Goal: Task Accomplishment & Management: Complete application form

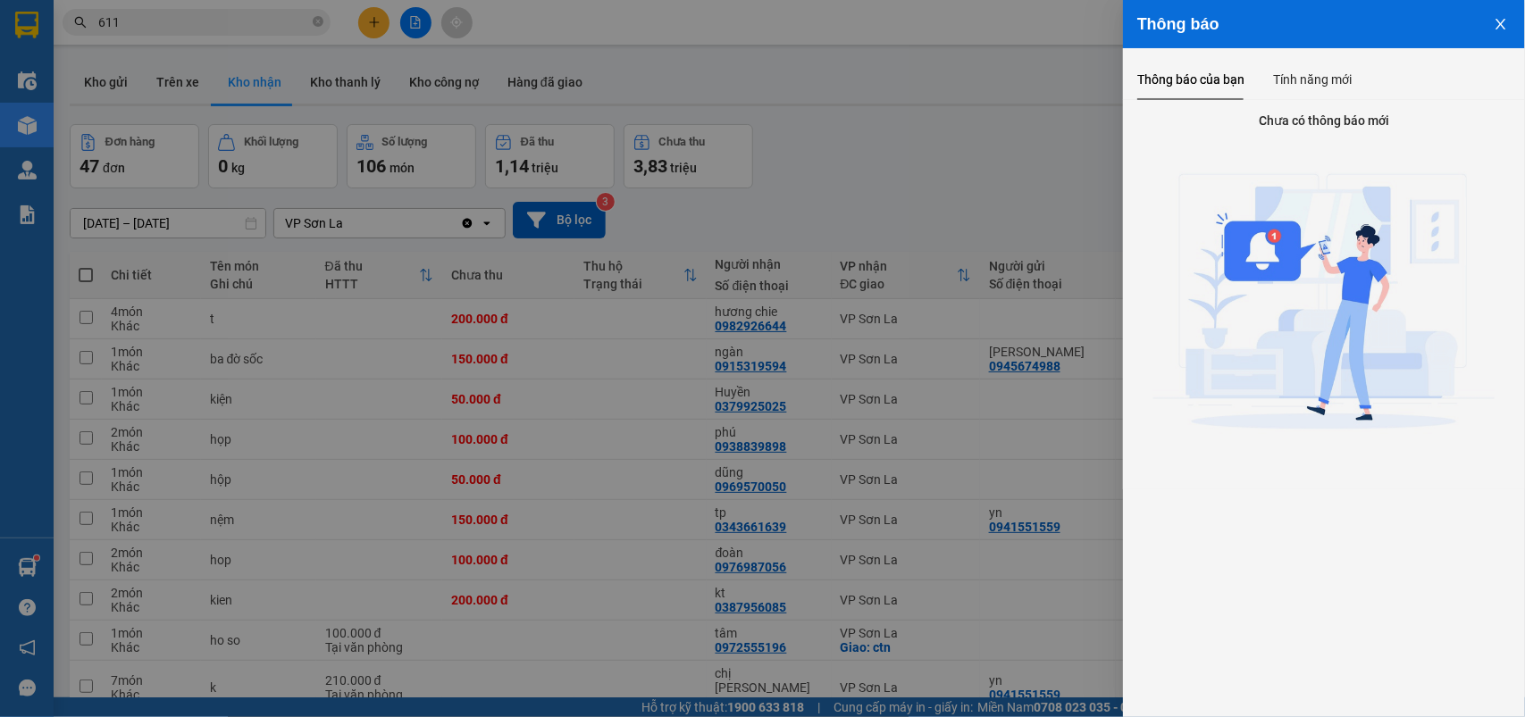
click at [1034, 190] on div at bounding box center [762, 358] width 1525 height 717
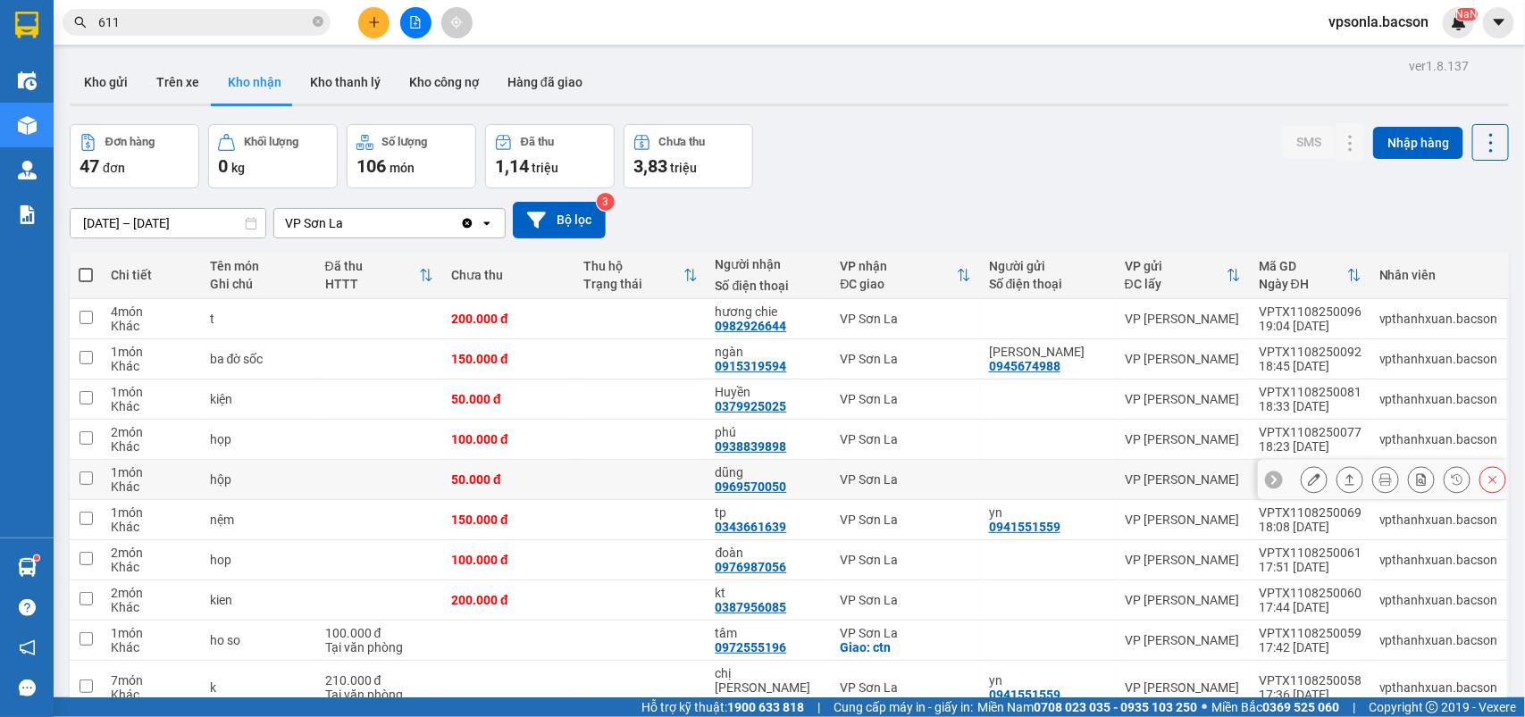
scroll to position [223, 0]
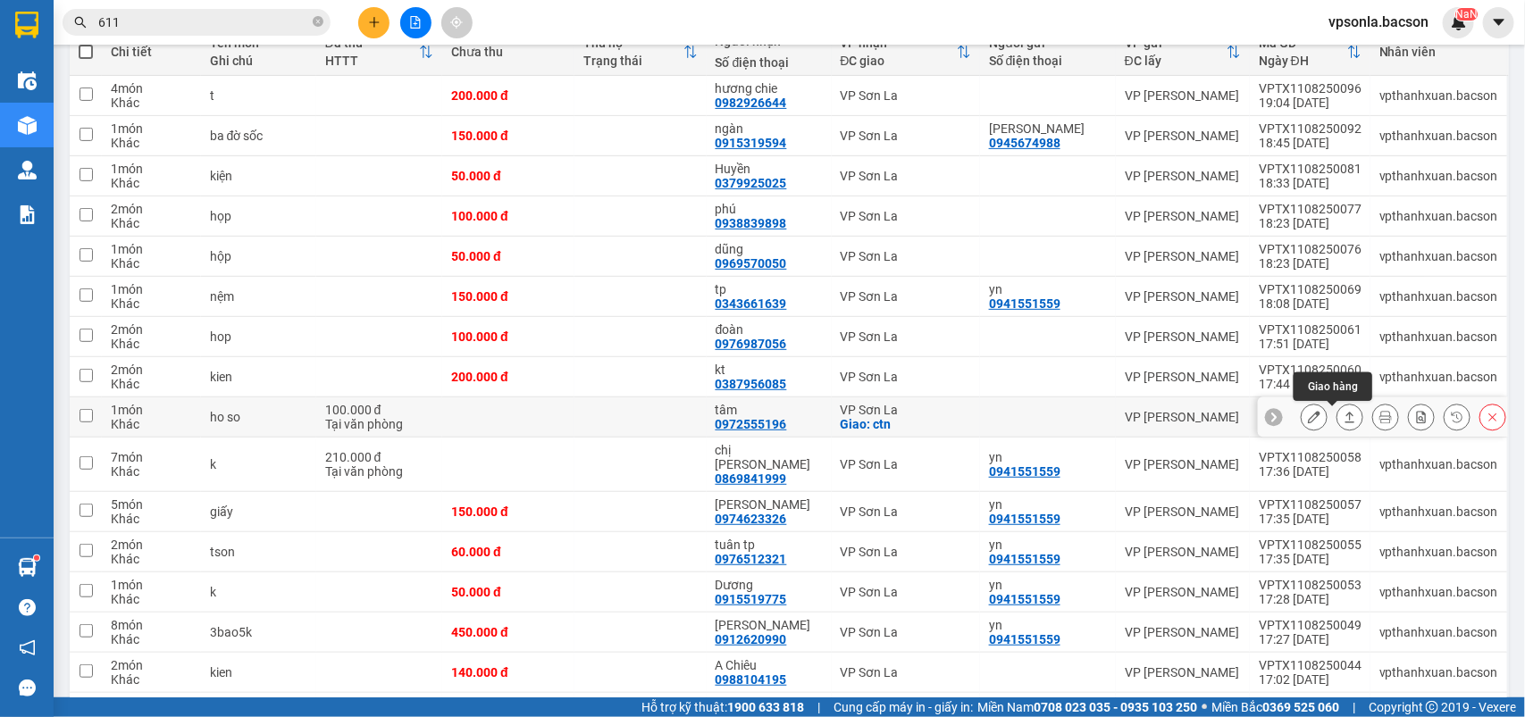
click at [1338, 417] on button at bounding box center [1350, 417] width 25 height 31
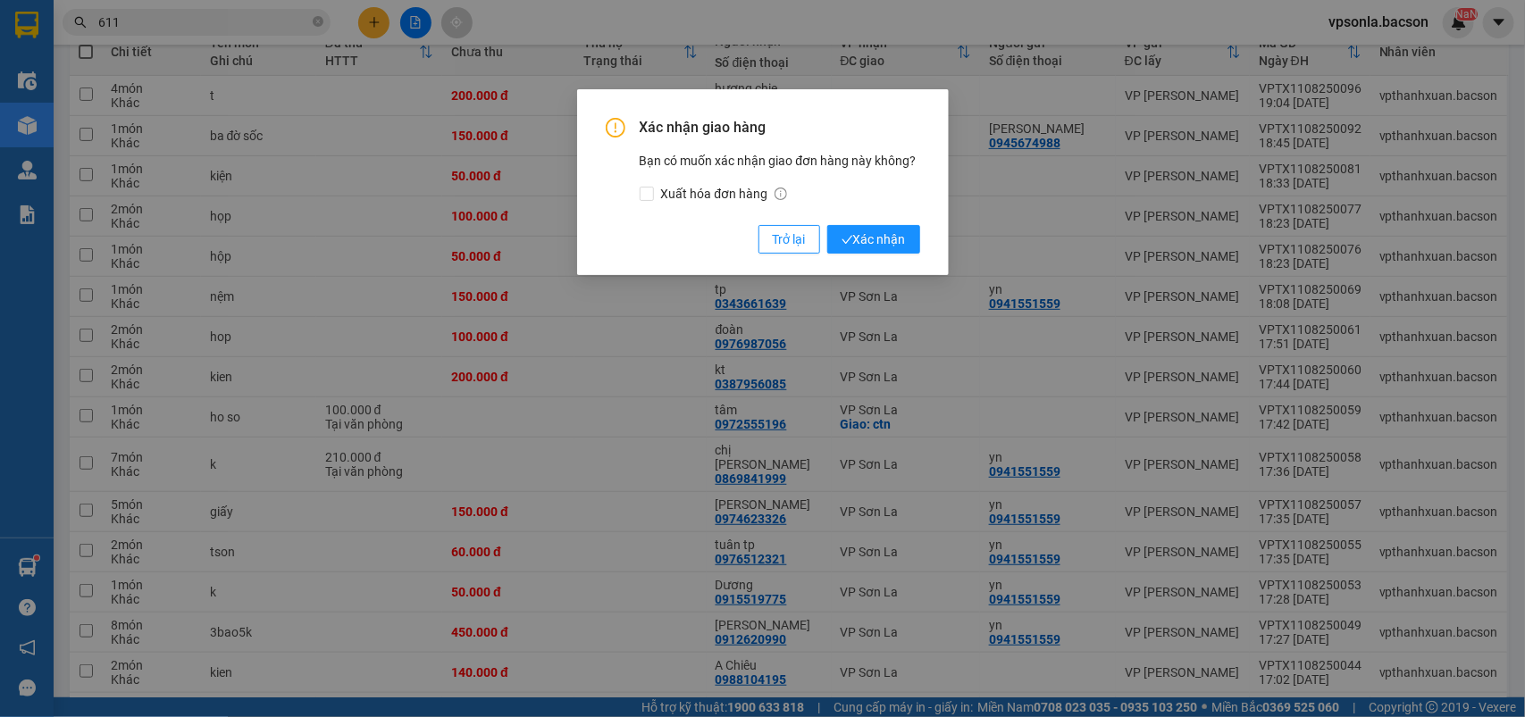
click at [827, 225] on button "Xác nhận" at bounding box center [873, 239] width 93 height 29
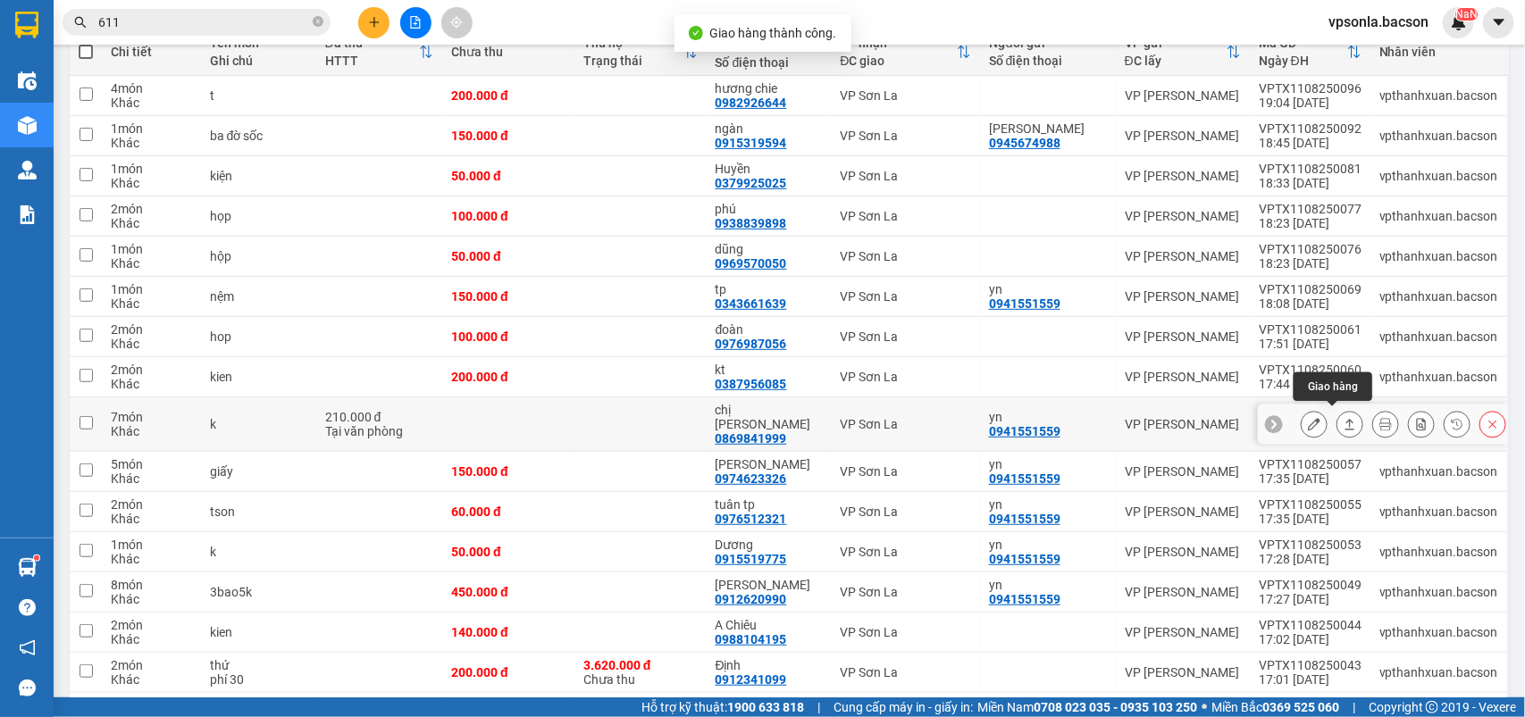
click at [1345, 414] on div at bounding box center [1350, 424] width 27 height 27
click at [1340, 414] on button at bounding box center [1350, 424] width 25 height 31
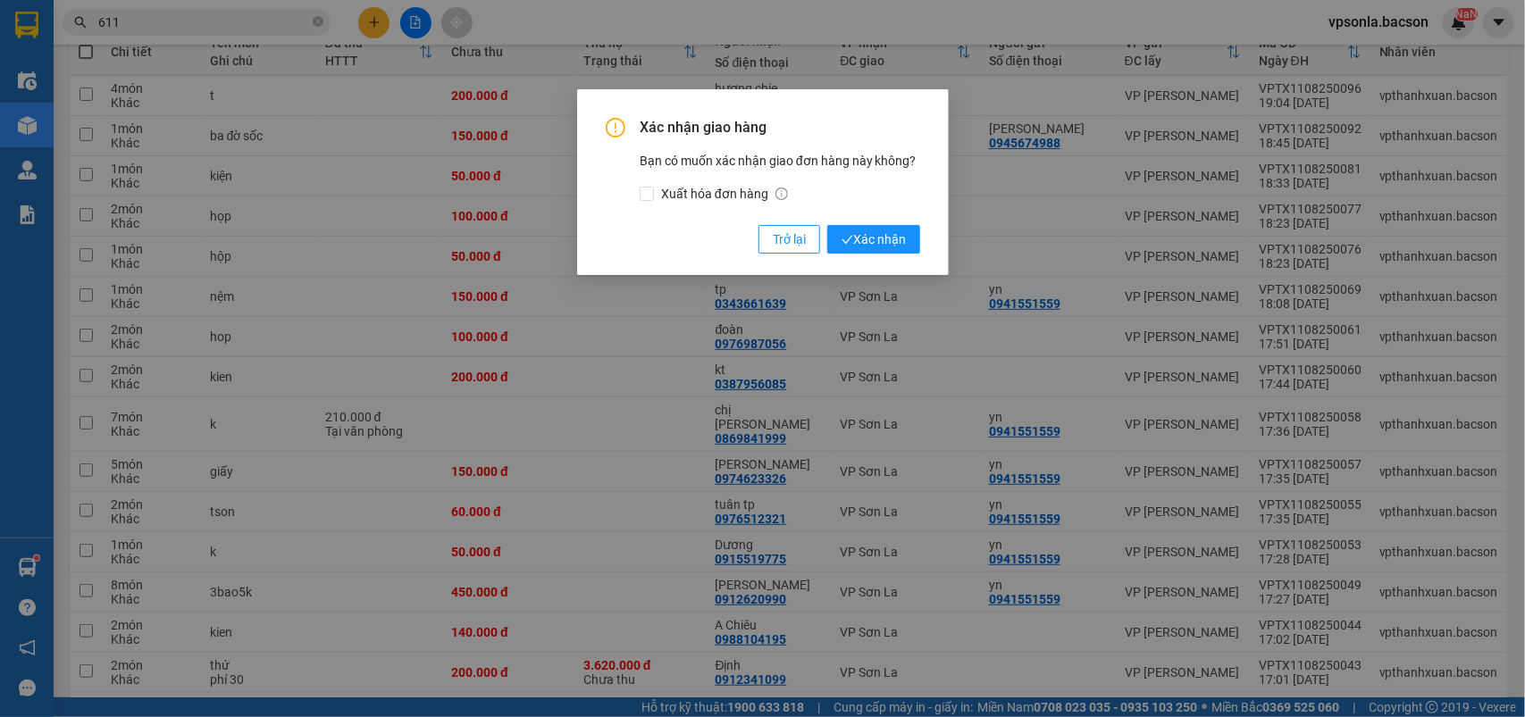
click at [827, 225] on button "Xác nhận" at bounding box center [873, 239] width 93 height 29
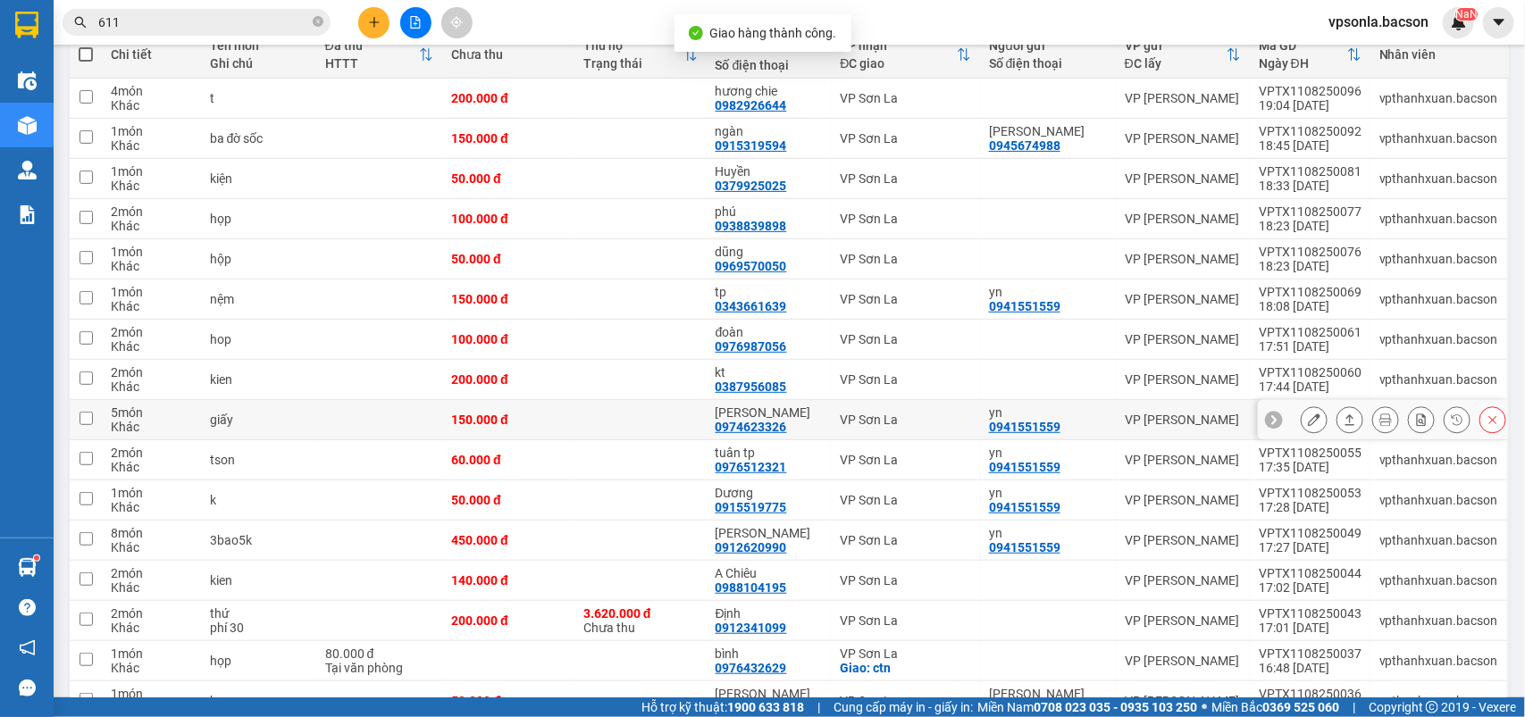
scroll to position [447, 0]
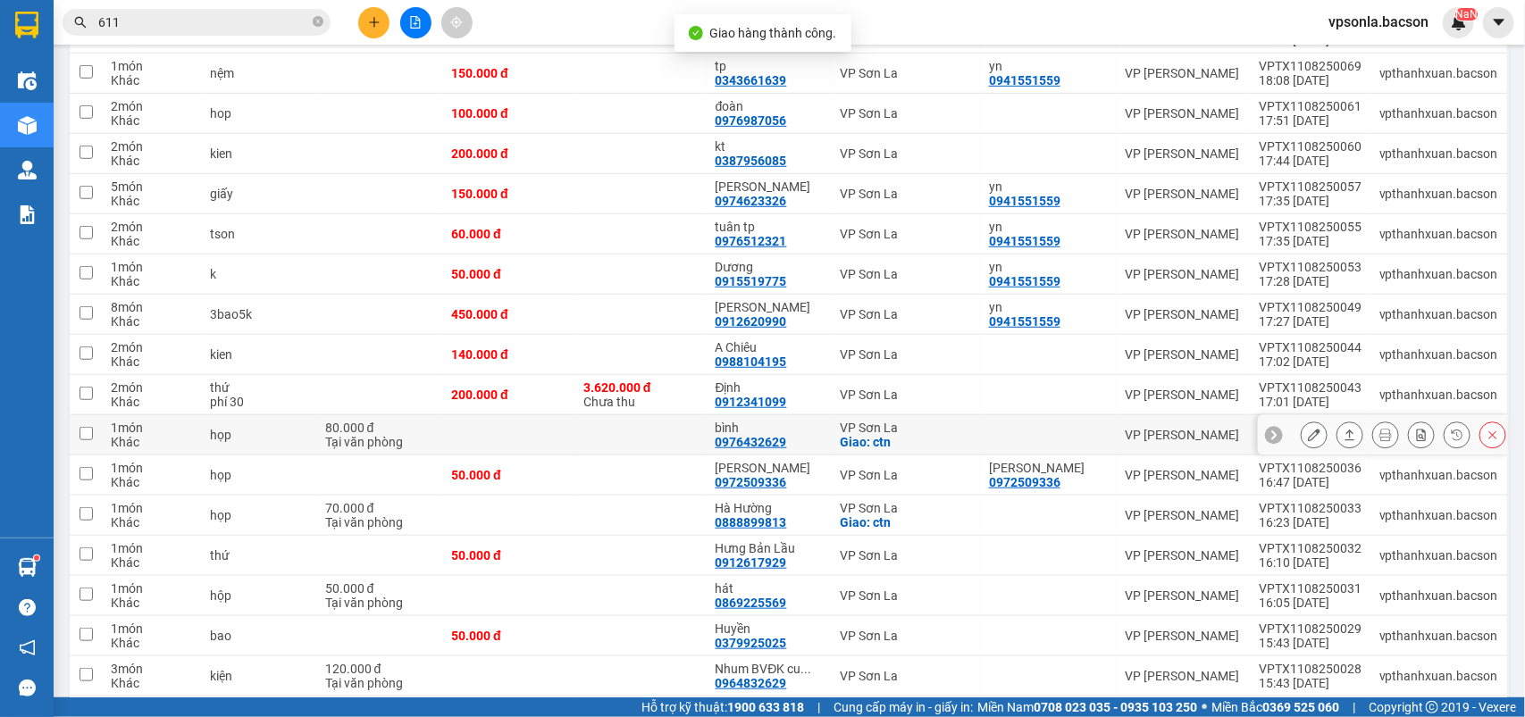
click at [1338, 440] on button at bounding box center [1350, 435] width 25 height 31
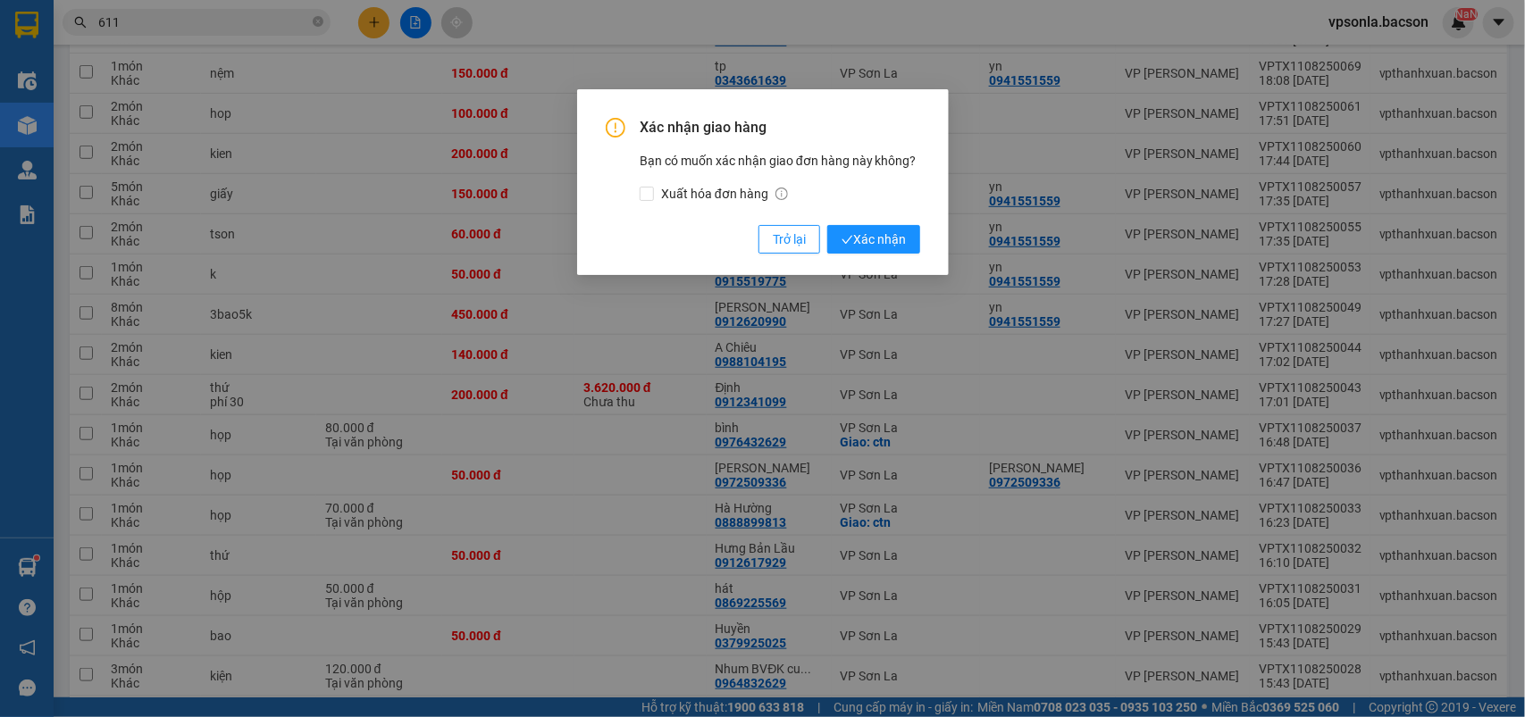
click at [827, 225] on button "Xác nhận" at bounding box center [873, 239] width 93 height 29
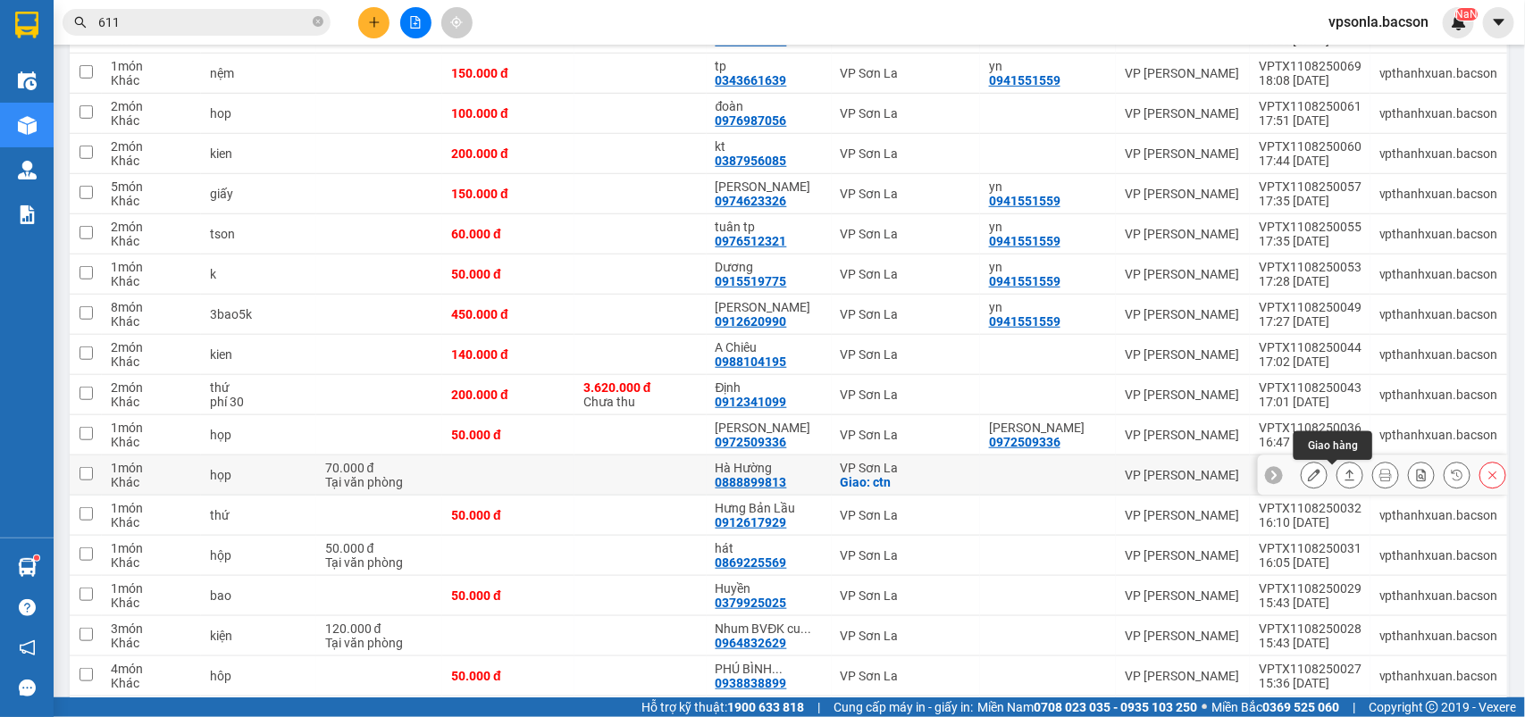
click at [1344, 474] on icon at bounding box center [1350, 475] width 13 height 13
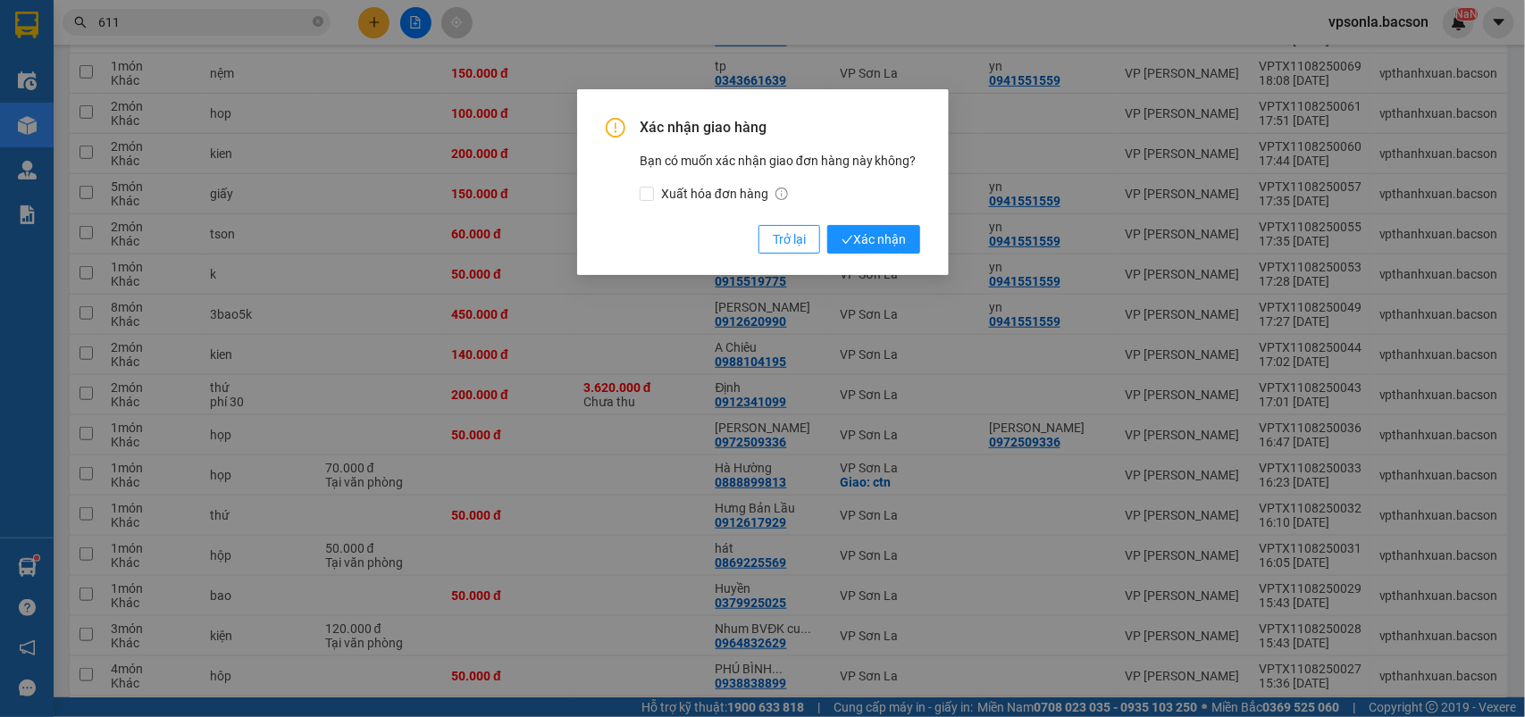
click at [827, 225] on button "Xác nhận" at bounding box center [873, 239] width 93 height 29
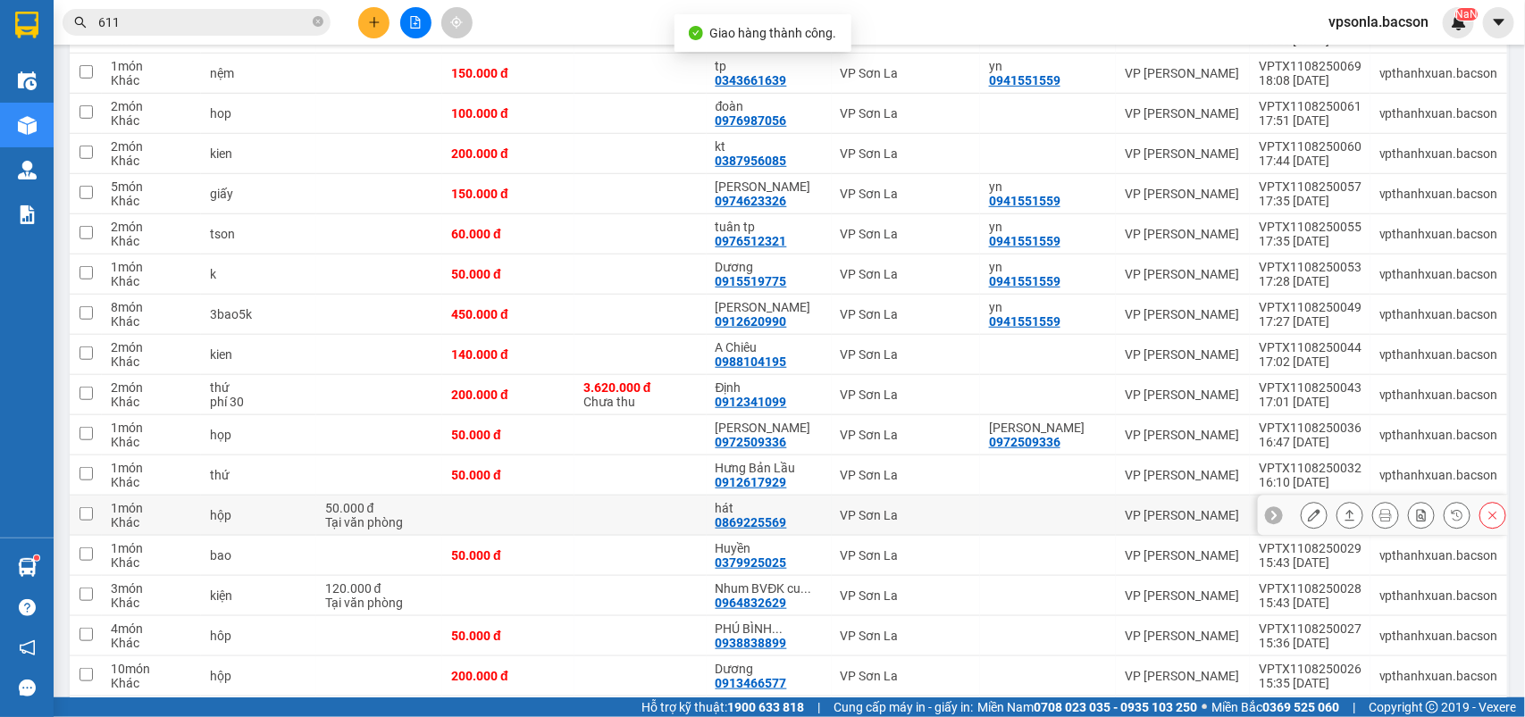
click at [1338, 519] on button at bounding box center [1350, 515] width 25 height 31
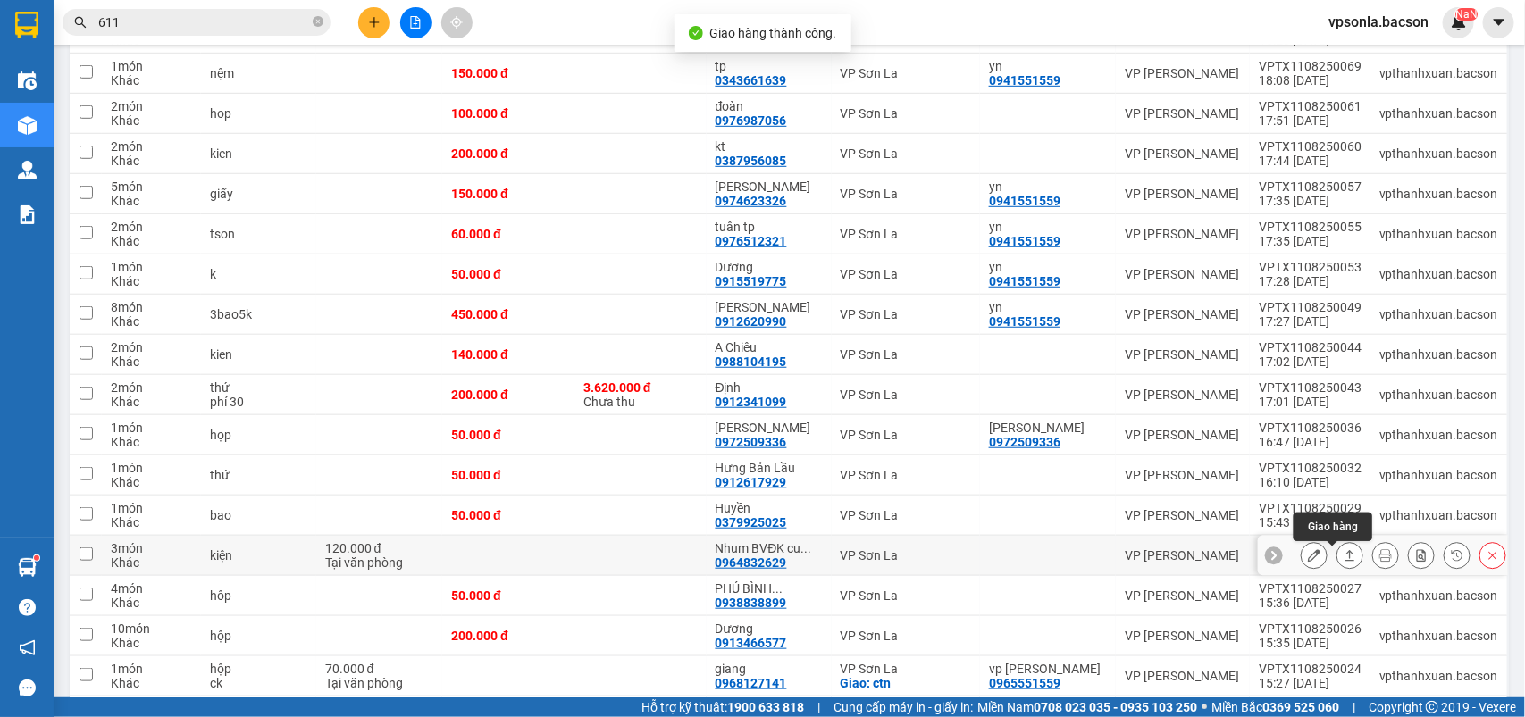
click at [1344, 562] on icon at bounding box center [1350, 556] width 13 height 13
click at [827, 225] on button "Xác nhận" at bounding box center [873, 239] width 93 height 29
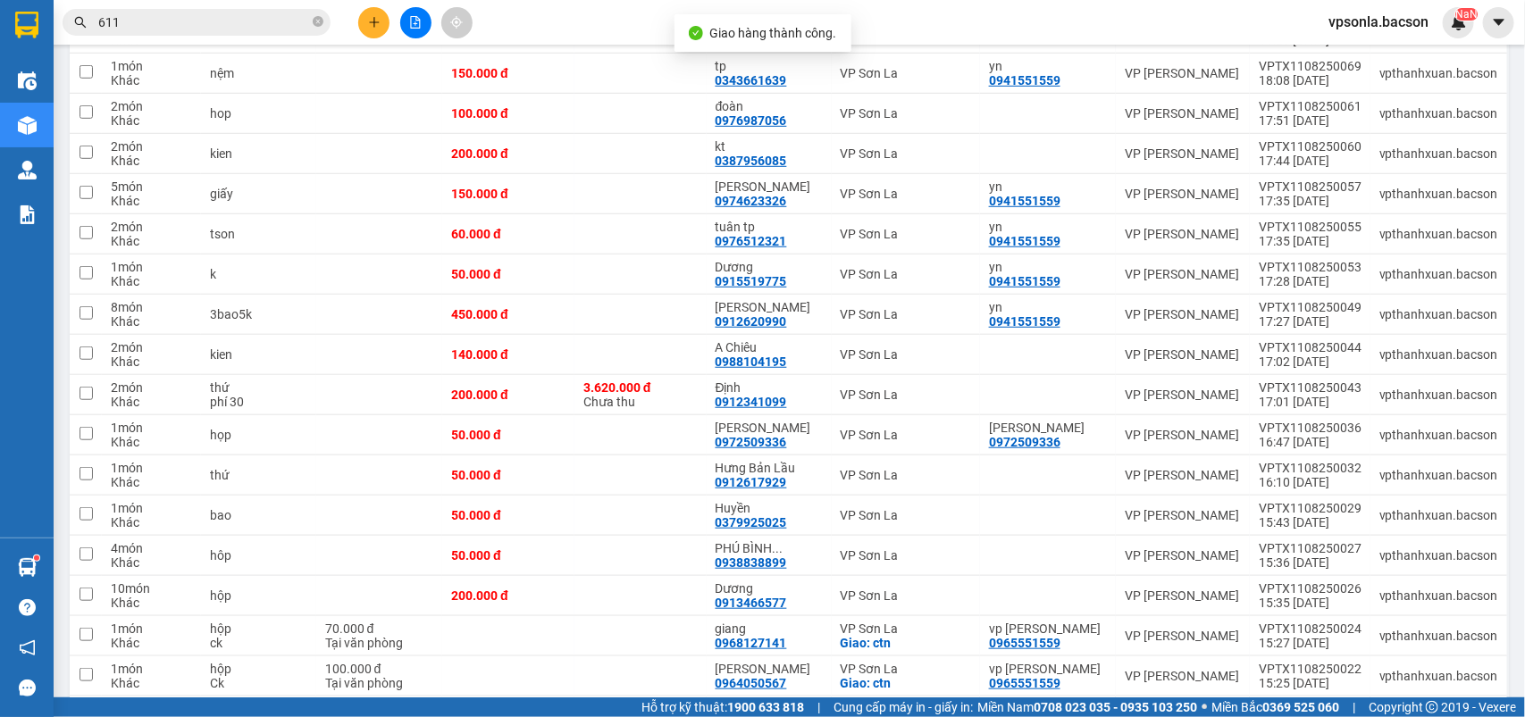
scroll to position [782, 0]
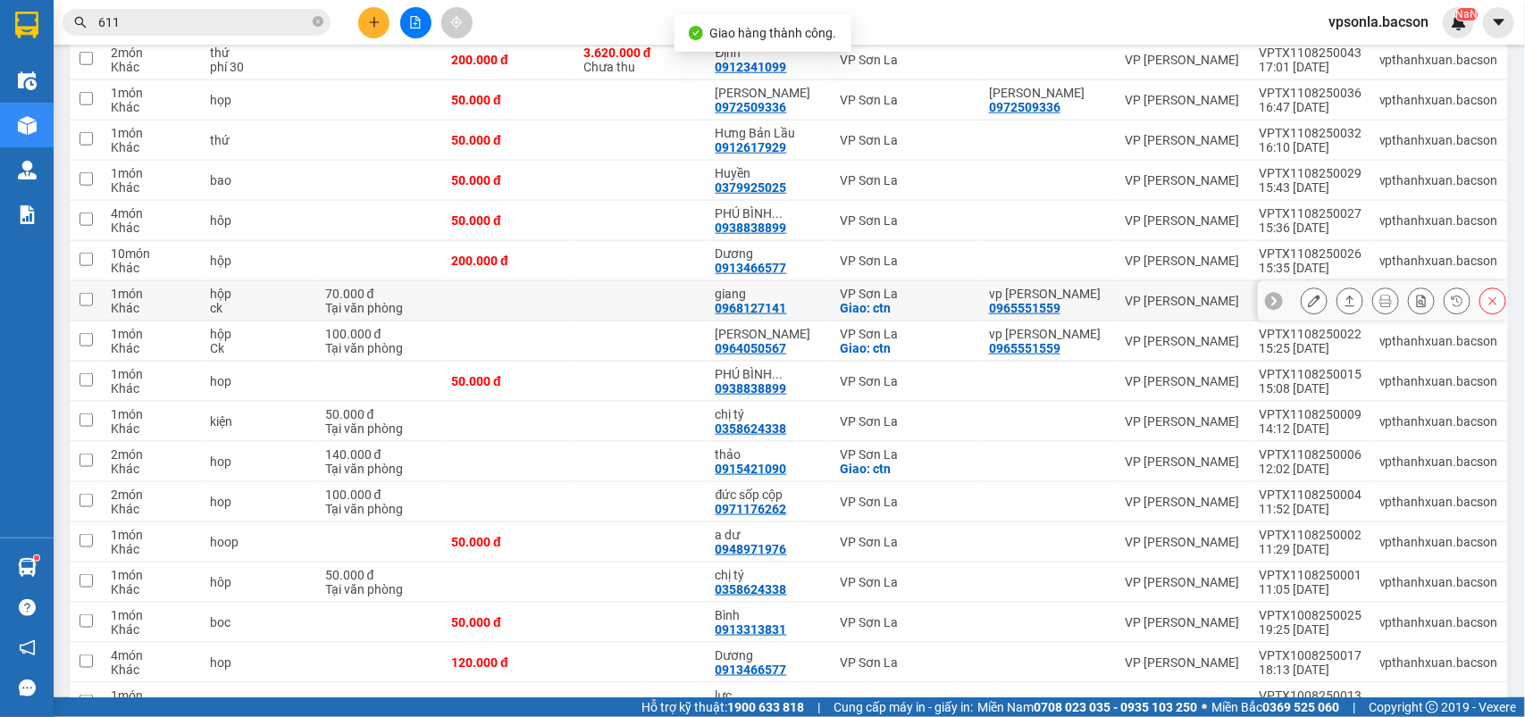
click at [1344, 306] on icon at bounding box center [1350, 301] width 13 height 13
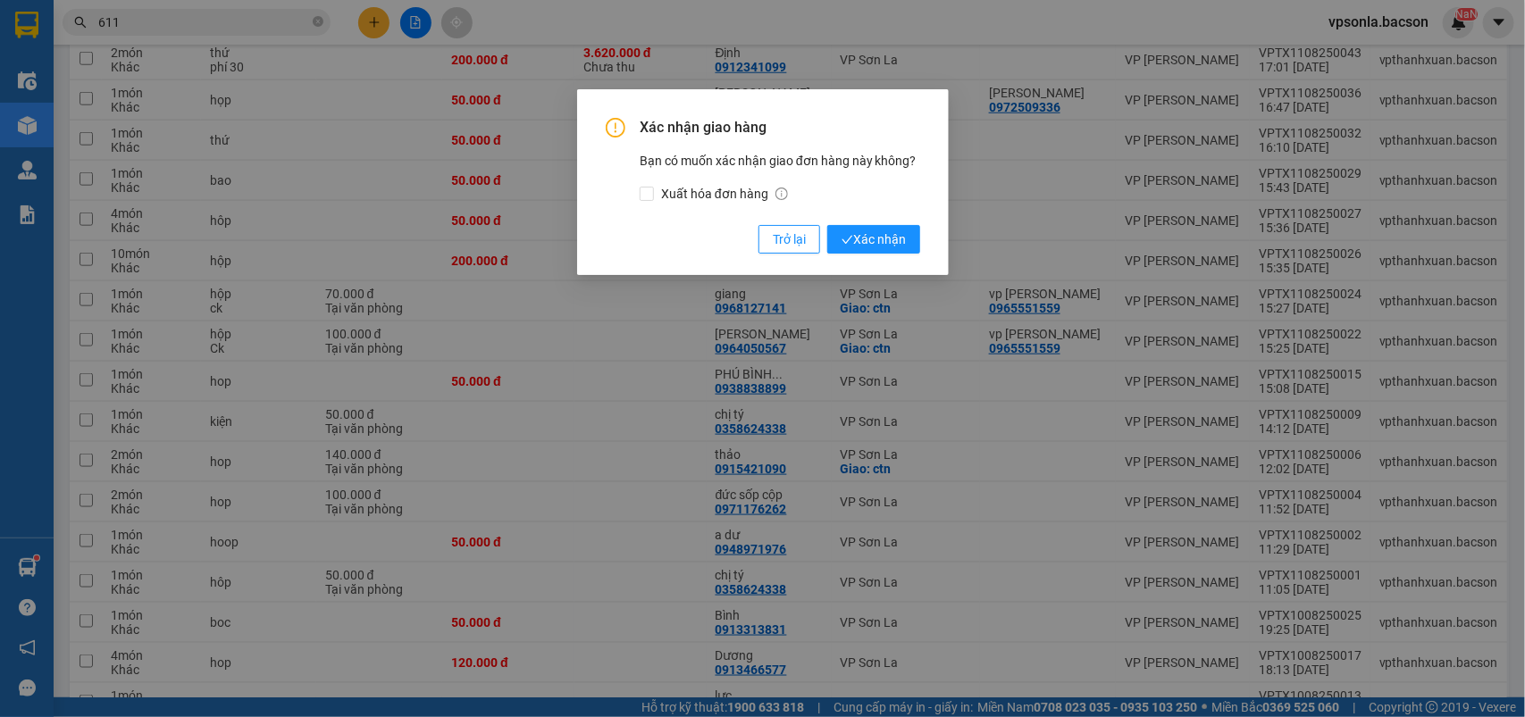
click at [827, 225] on button "Xác nhận" at bounding box center [873, 239] width 93 height 29
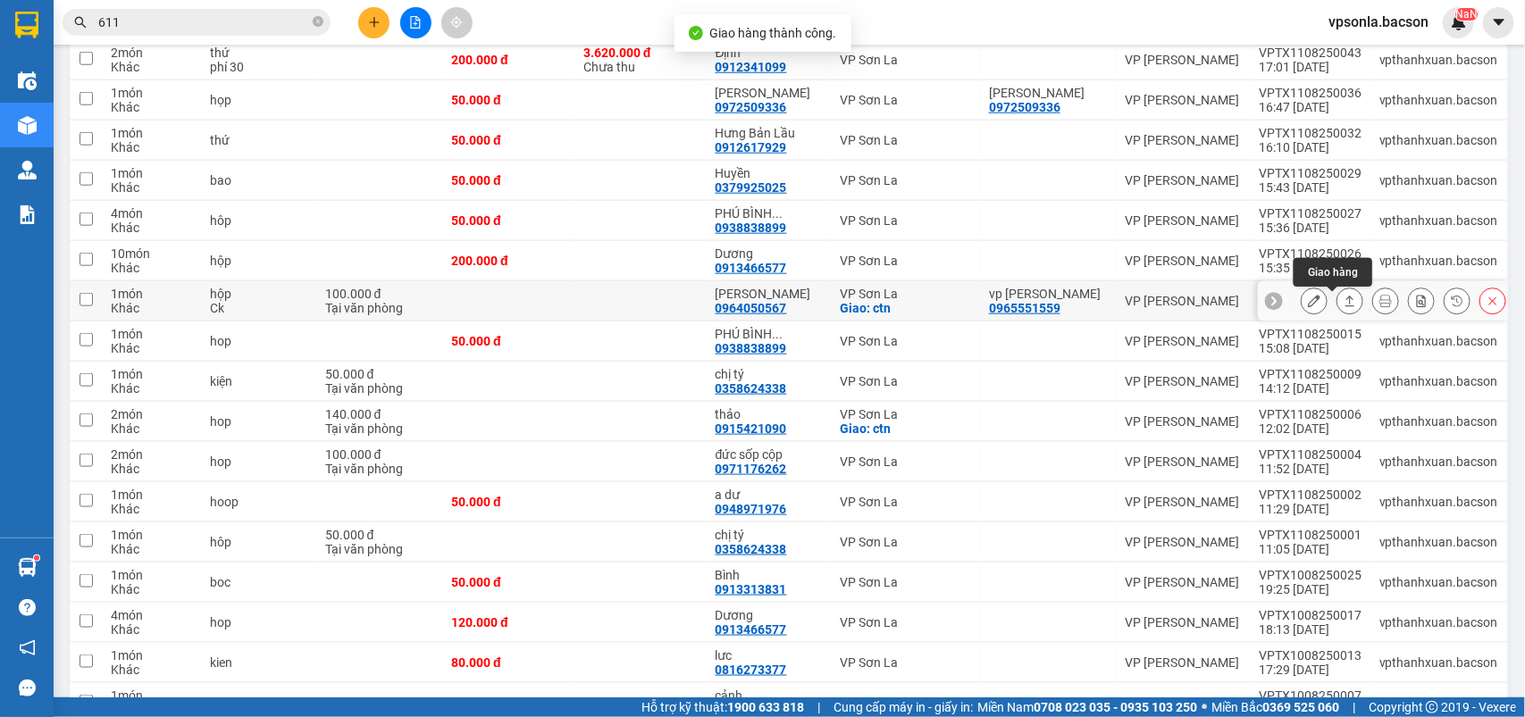
click at [1344, 307] on icon at bounding box center [1350, 301] width 13 height 13
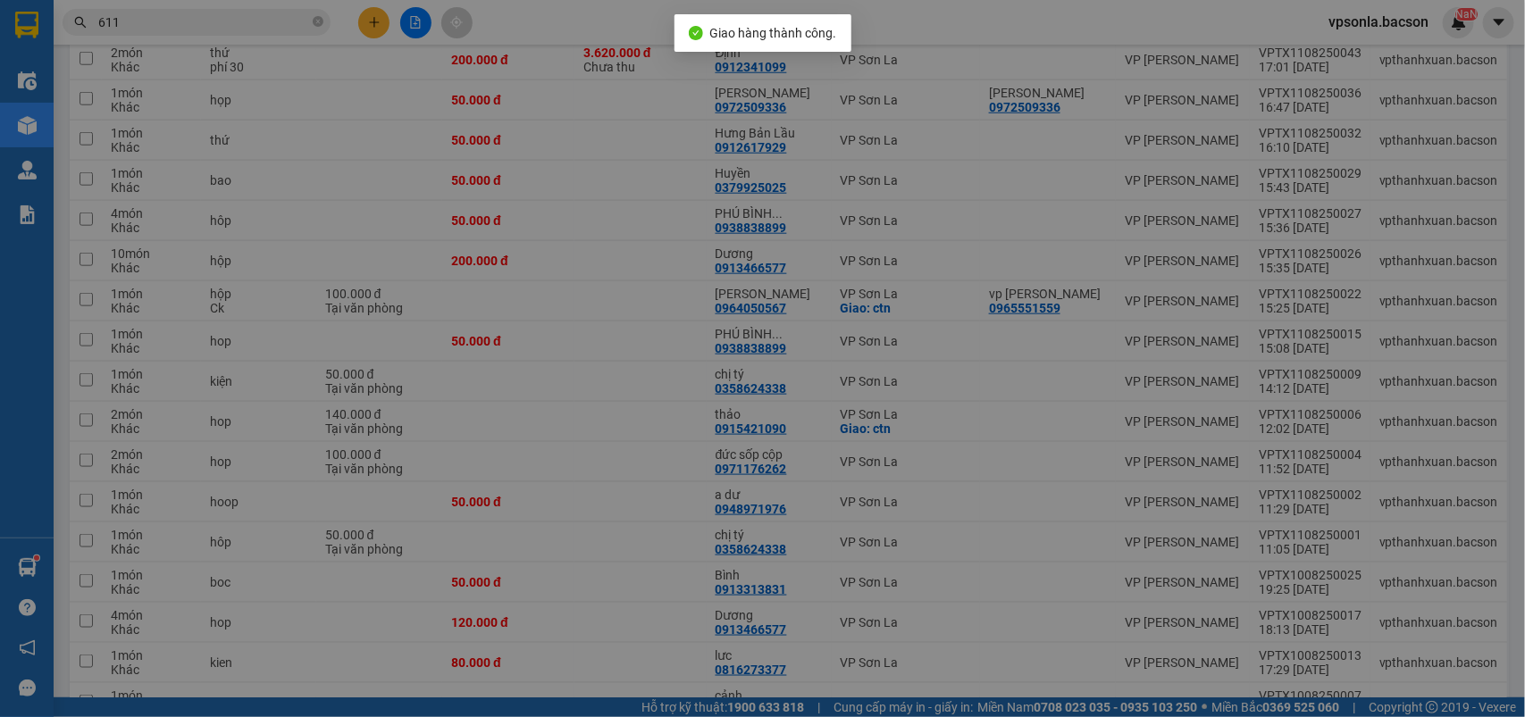
click at [827, 225] on button "Xác nhận" at bounding box center [873, 239] width 93 height 29
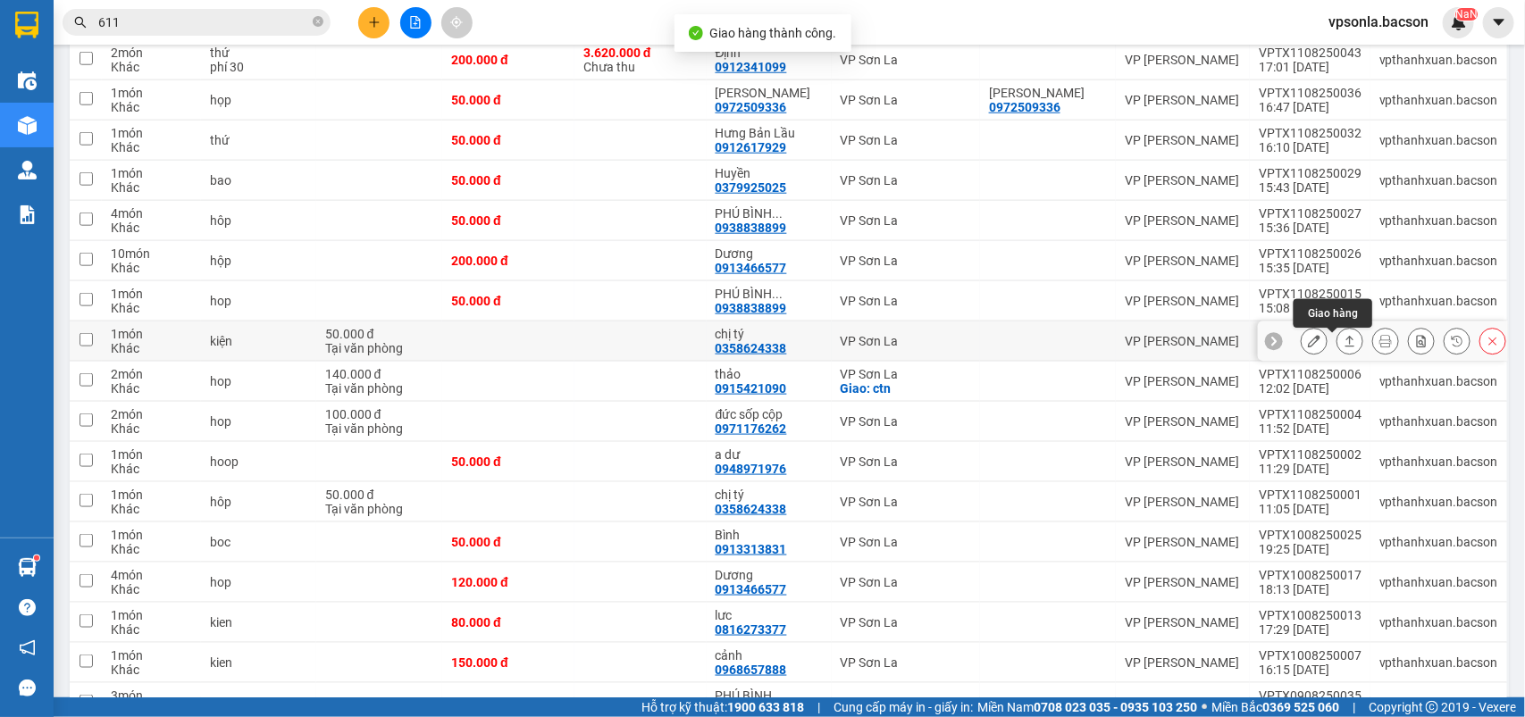
click at [1344, 340] on icon at bounding box center [1350, 341] width 13 height 13
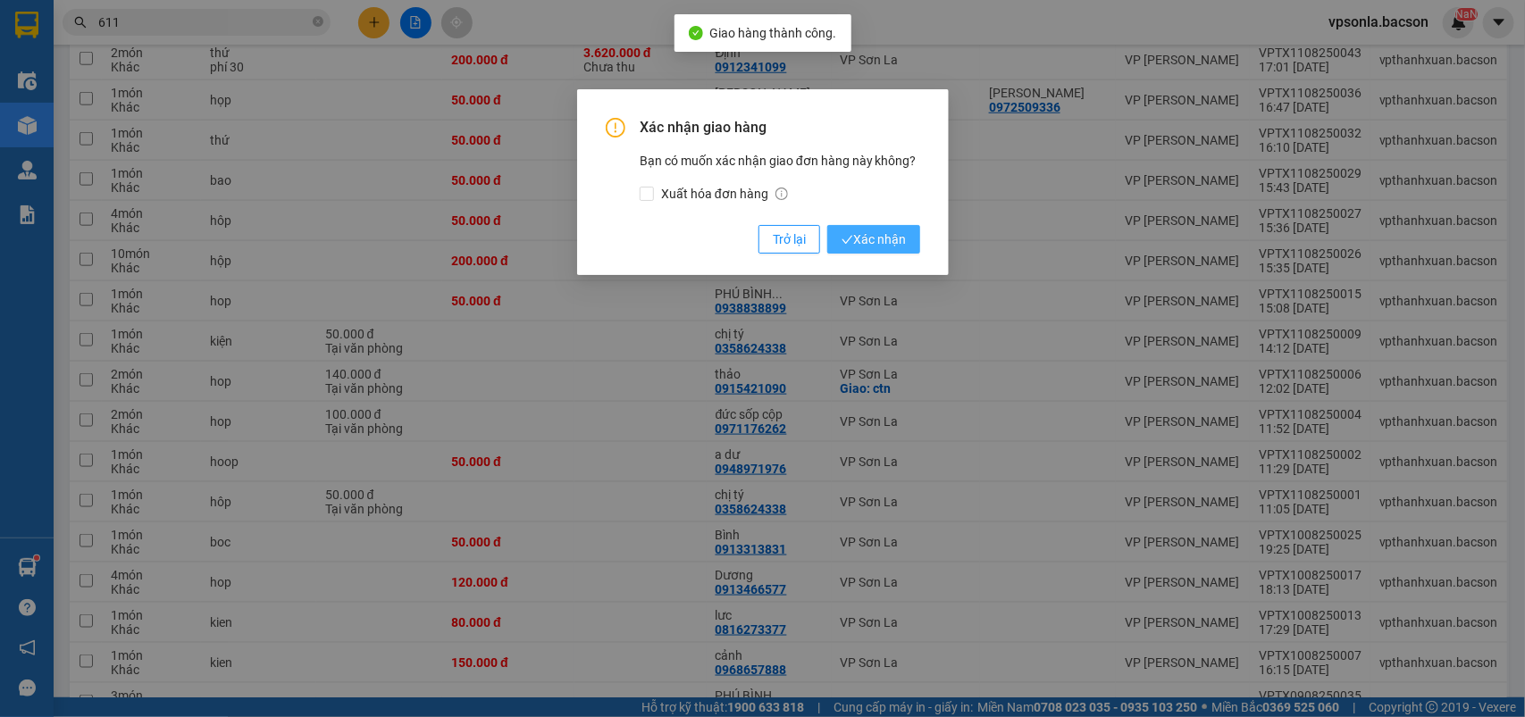
click at [827, 225] on button "Xác nhận" at bounding box center [873, 239] width 93 height 29
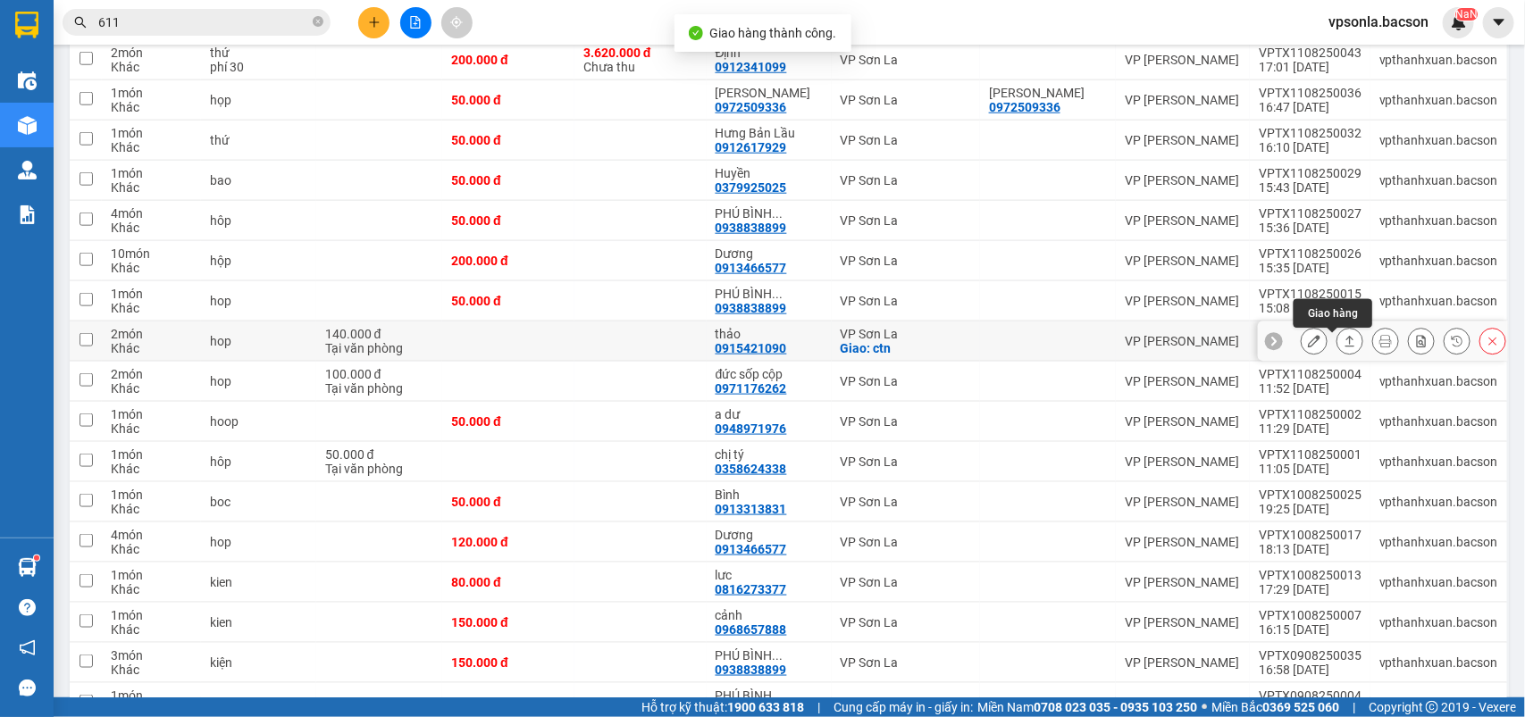
click at [1346, 346] on icon at bounding box center [1351, 341] width 10 height 11
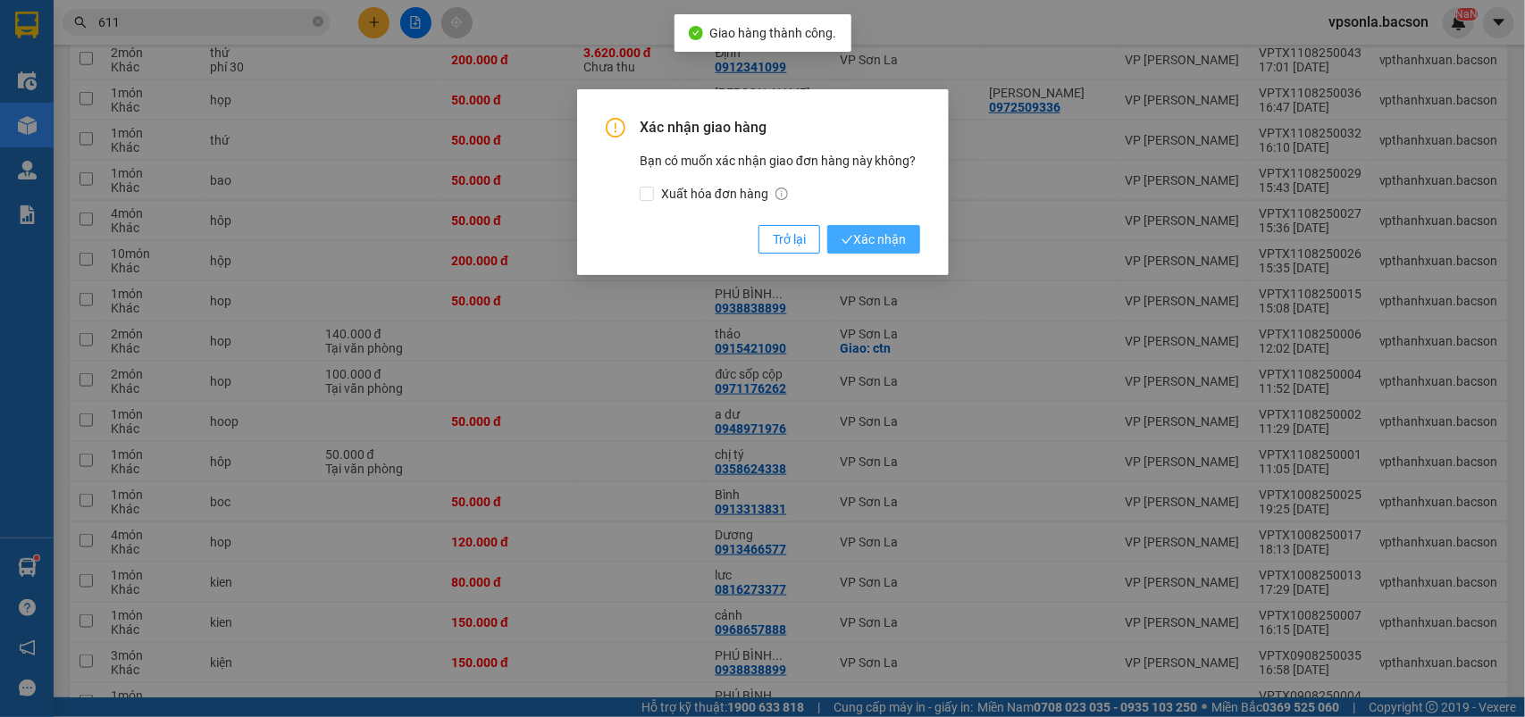
click at [827, 225] on button "Xác nhận" at bounding box center [873, 239] width 93 height 29
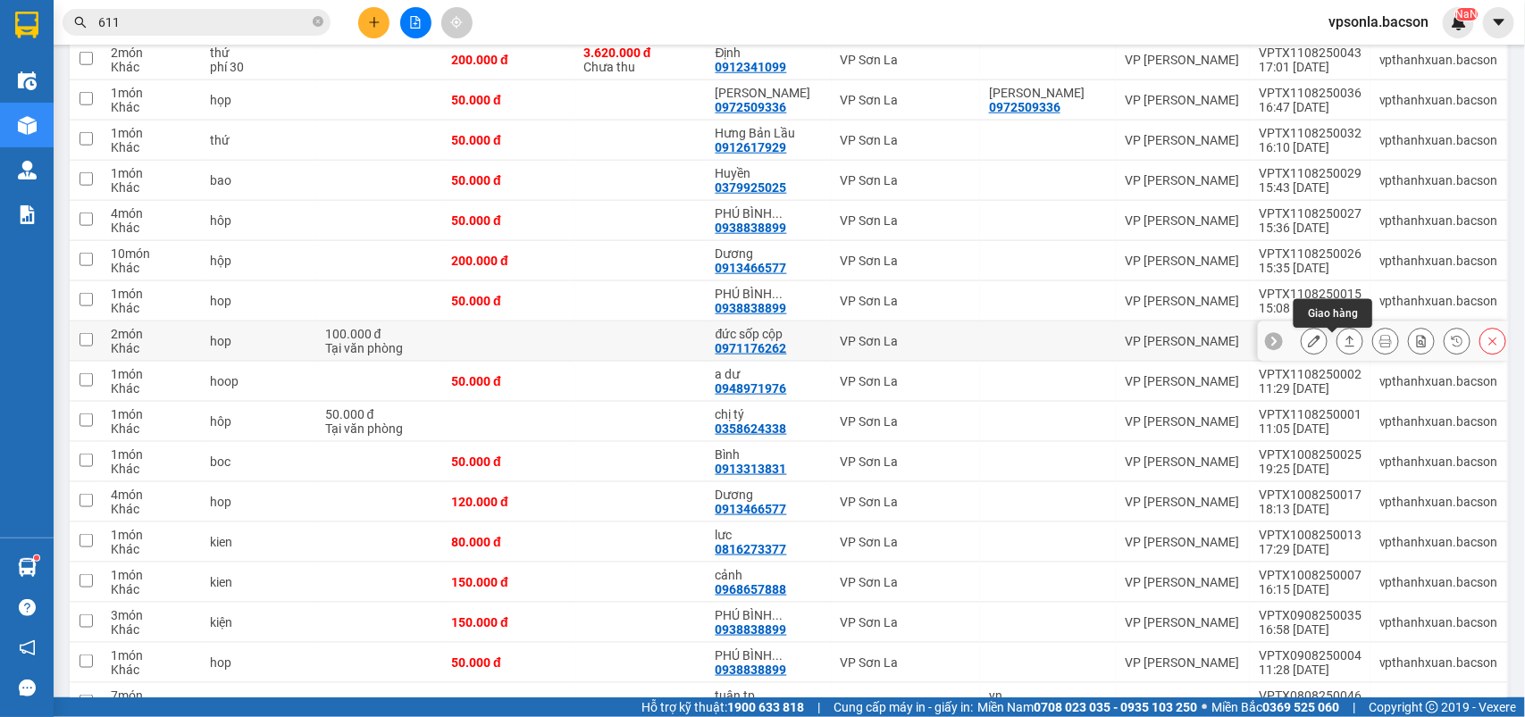
click at [1344, 345] on icon at bounding box center [1350, 341] width 13 height 13
click at [827, 225] on button "Xác nhận" at bounding box center [873, 239] width 93 height 29
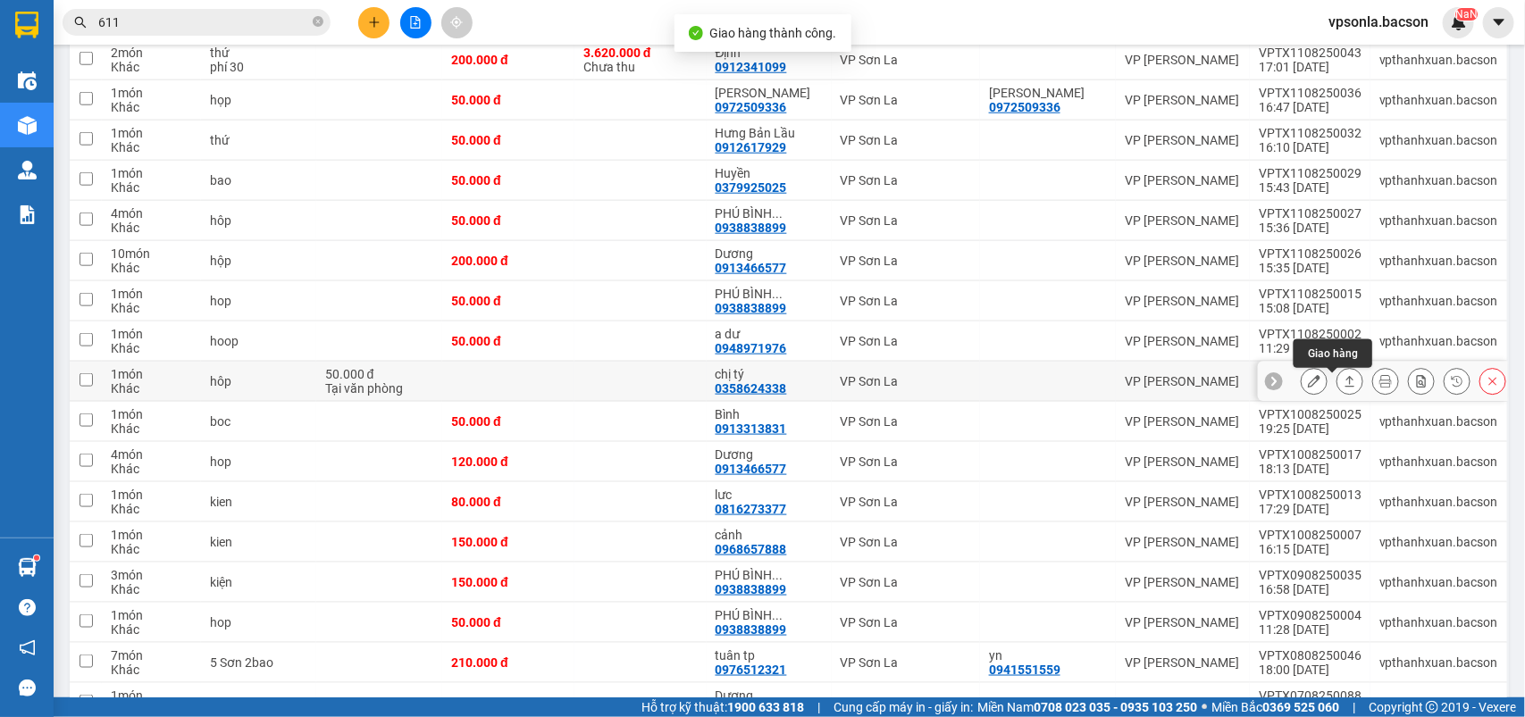
click at [1338, 380] on button at bounding box center [1350, 381] width 25 height 31
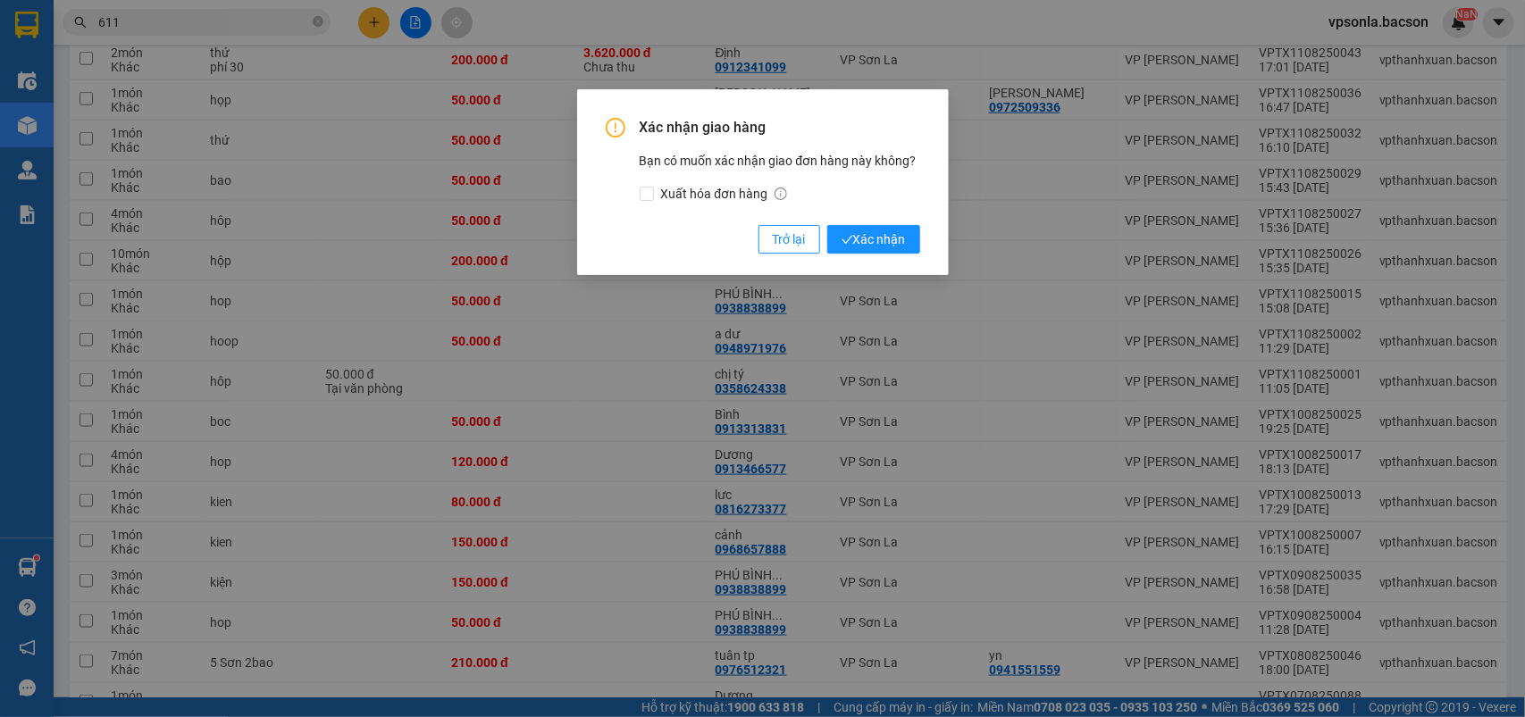
click at [827, 225] on button "Xác nhận" at bounding box center [873, 239] width 93 height 29
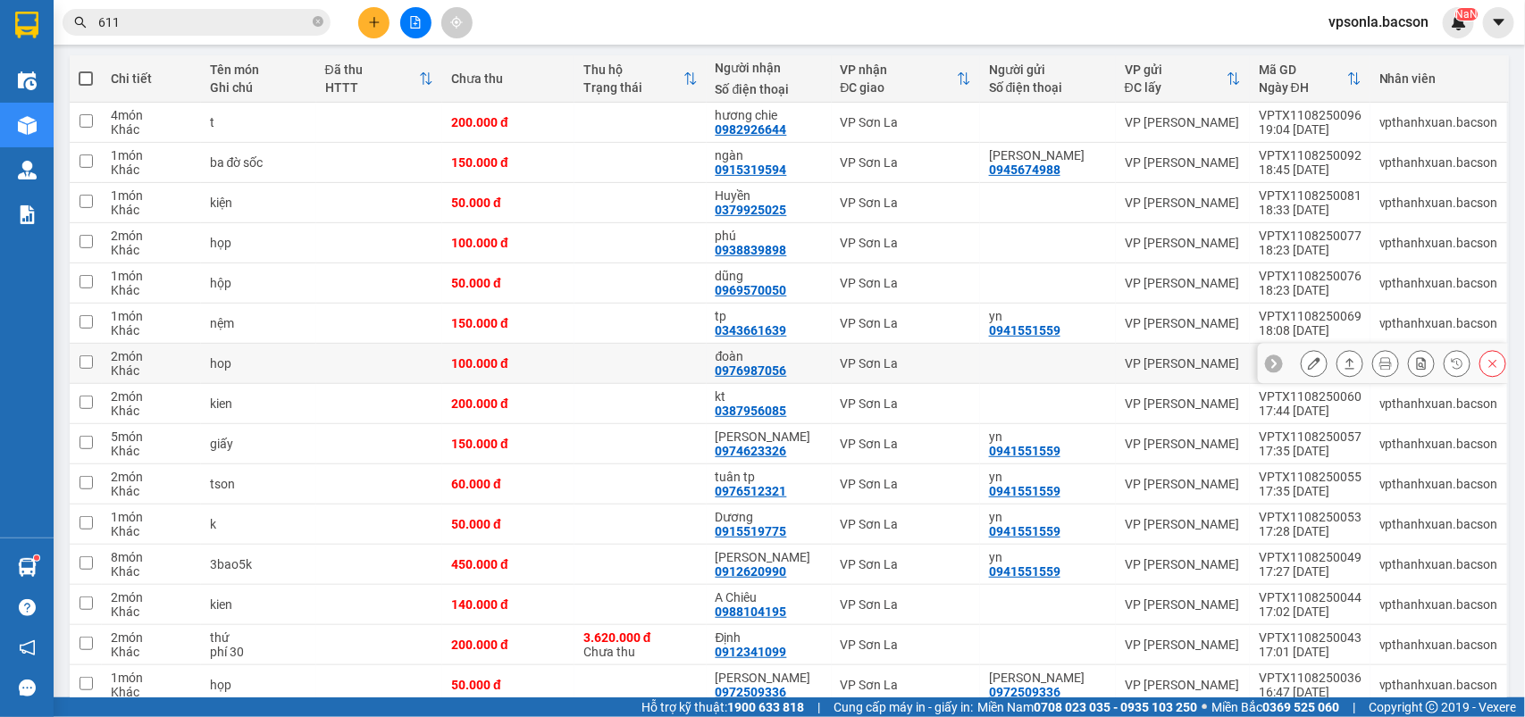
scroll to position [0, 0]
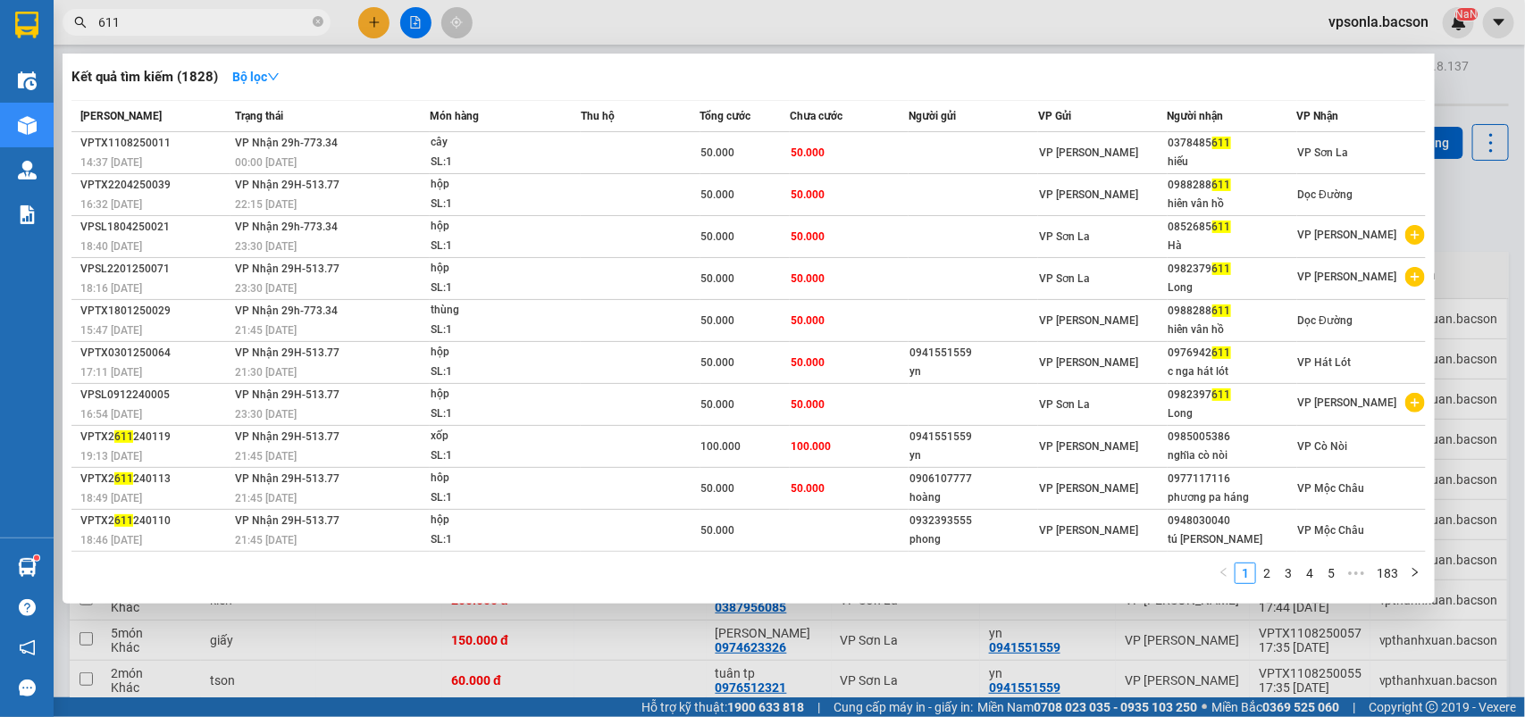
click at [172, 31] on input "611" at bounding box center [203, 23] width 211 height 20
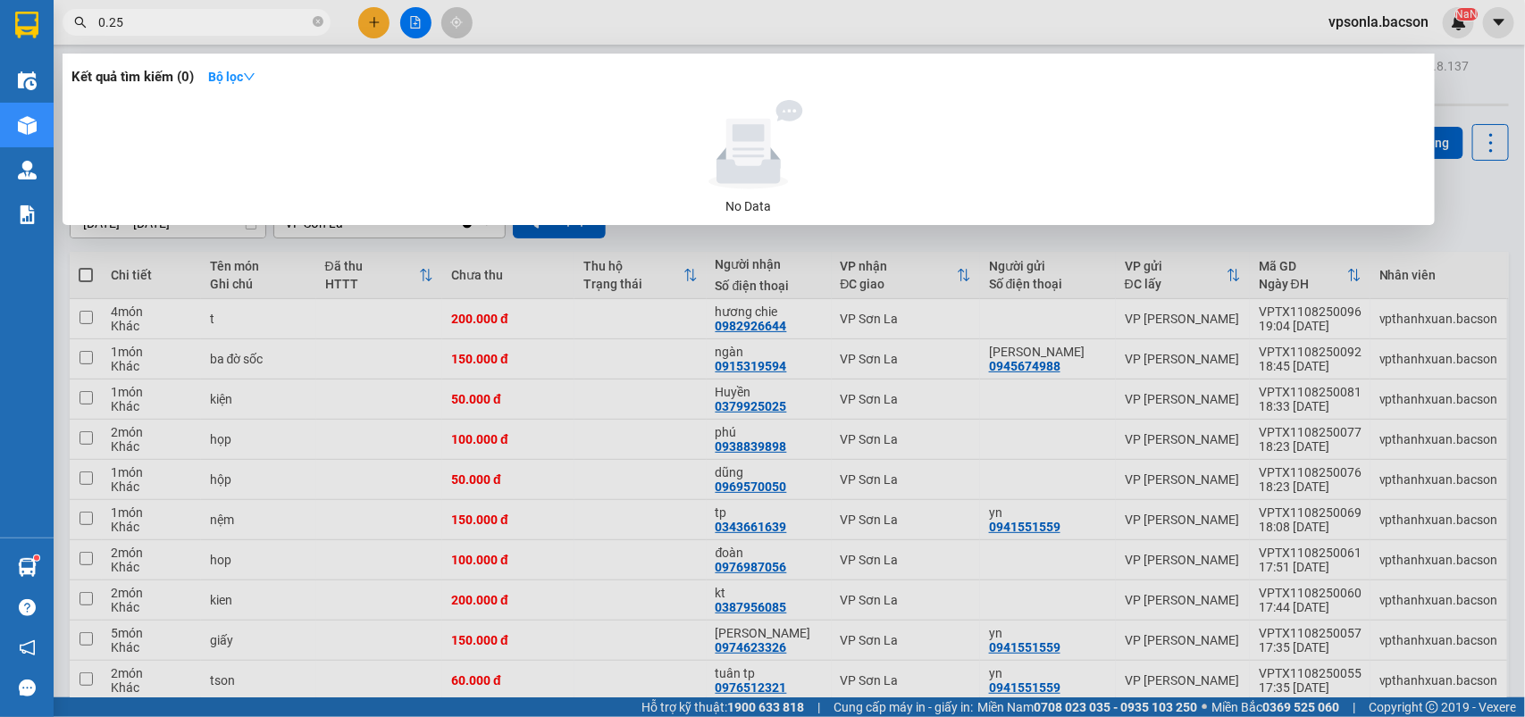
click at [112, 20] on input "0.25" at bounding box center [203, 23] width 211 height 20
click at [105, 20] on input "0.25" at bounding box center [203, 23] width 211 height 20
click at [110, 20] on input "0.25" at bounding box center [203, 23] width 211 height 20
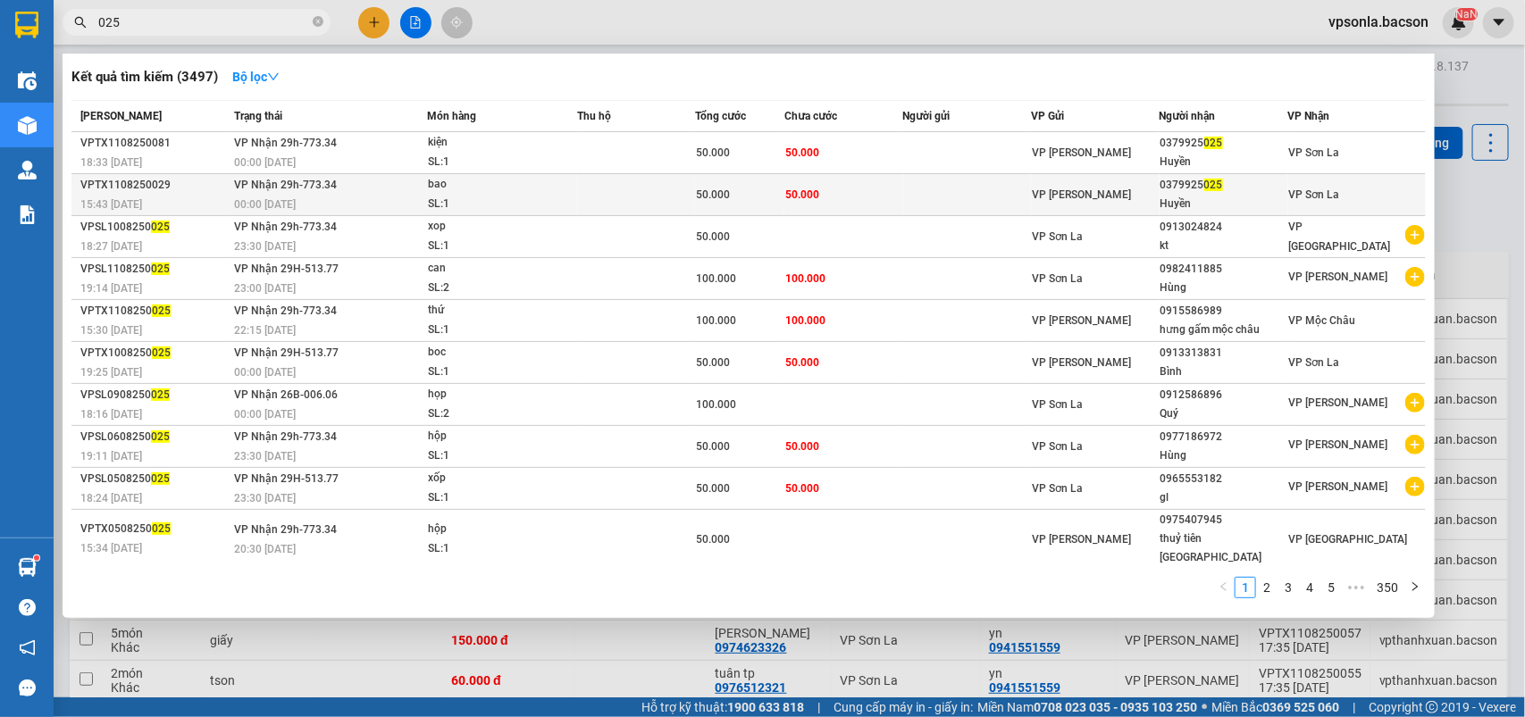
type input "025"
click at [1212, 188] on span "025" at bounding box center [1213, 185] width 19 height 13
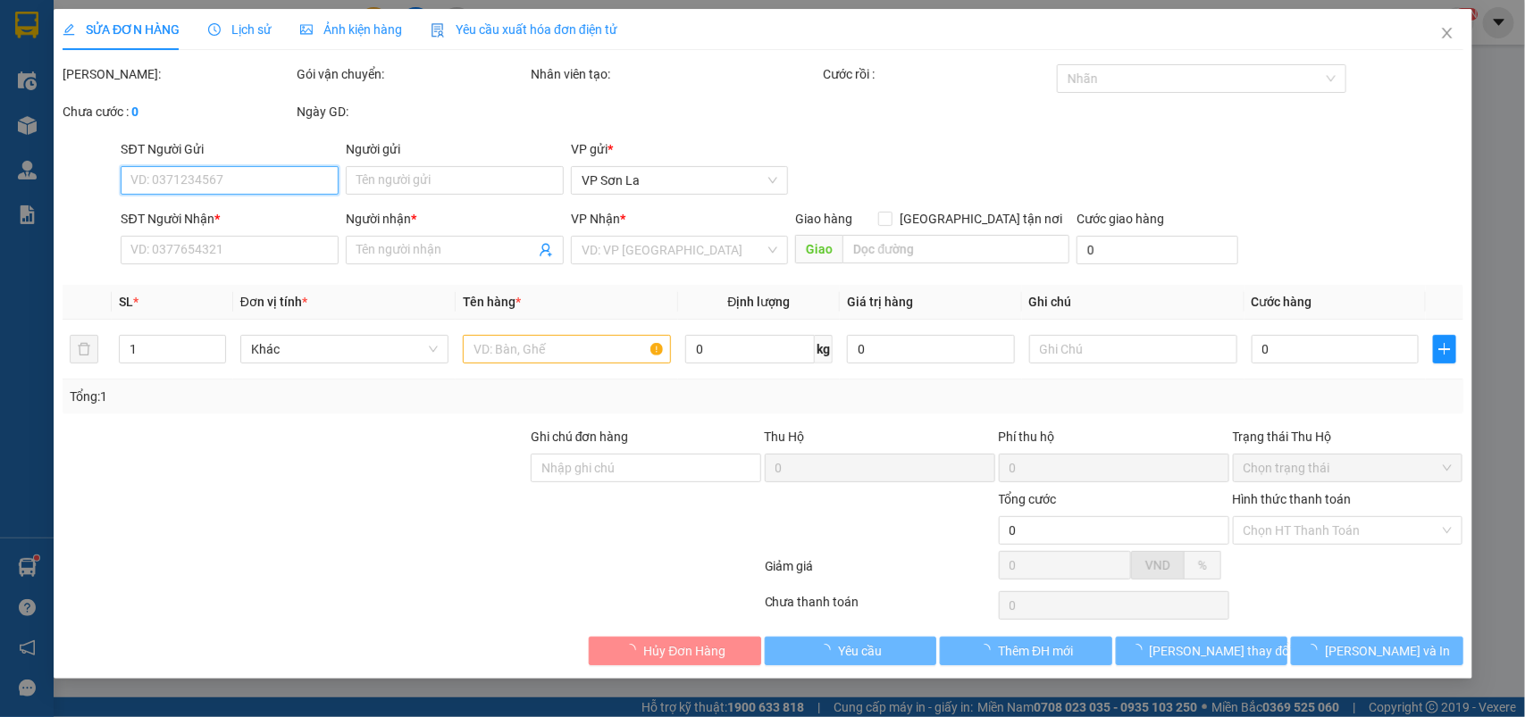
type input "0379925025"
type input "Huyền"
type input "50.000"
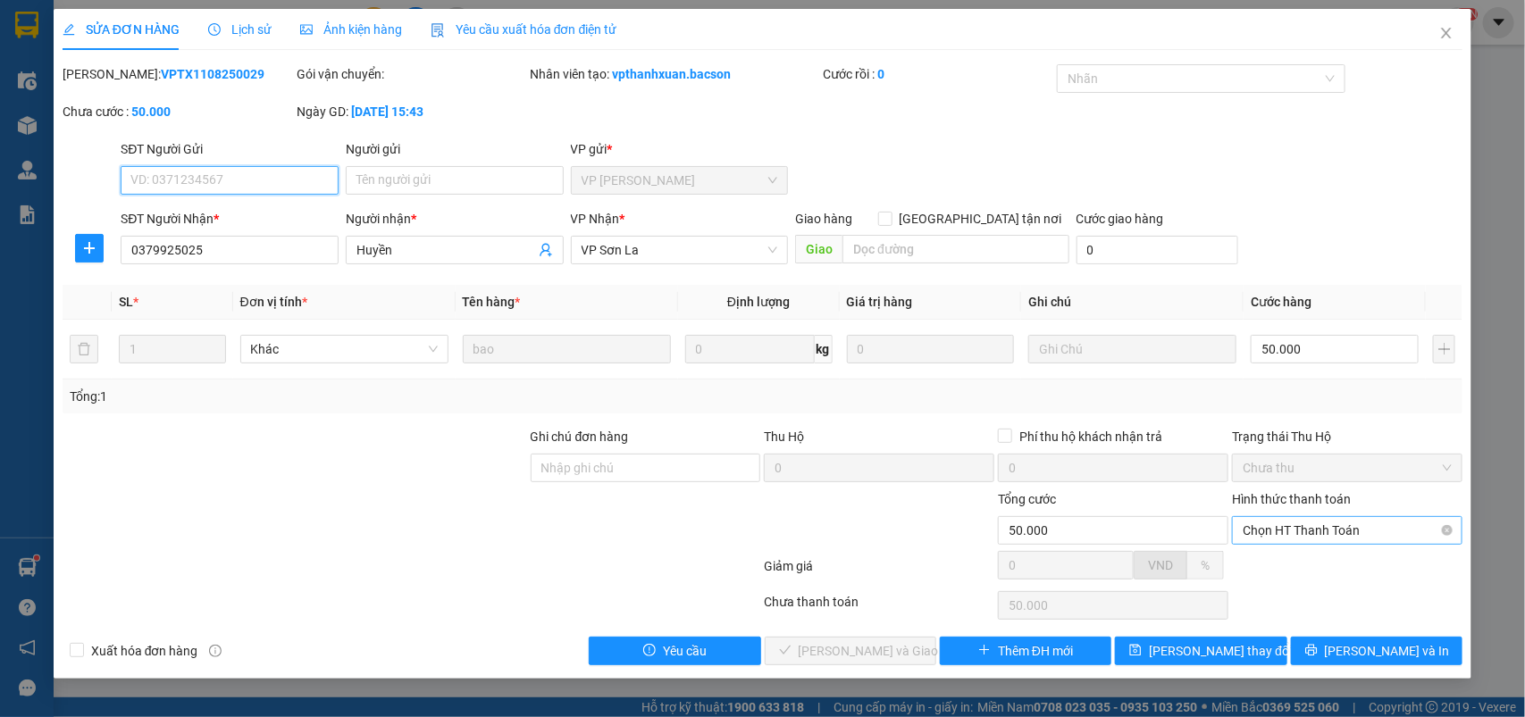
click at [1301, 539] on span "Chọn HT Thanh Toán" at bounding box center [1347, 530] width 209 height 27
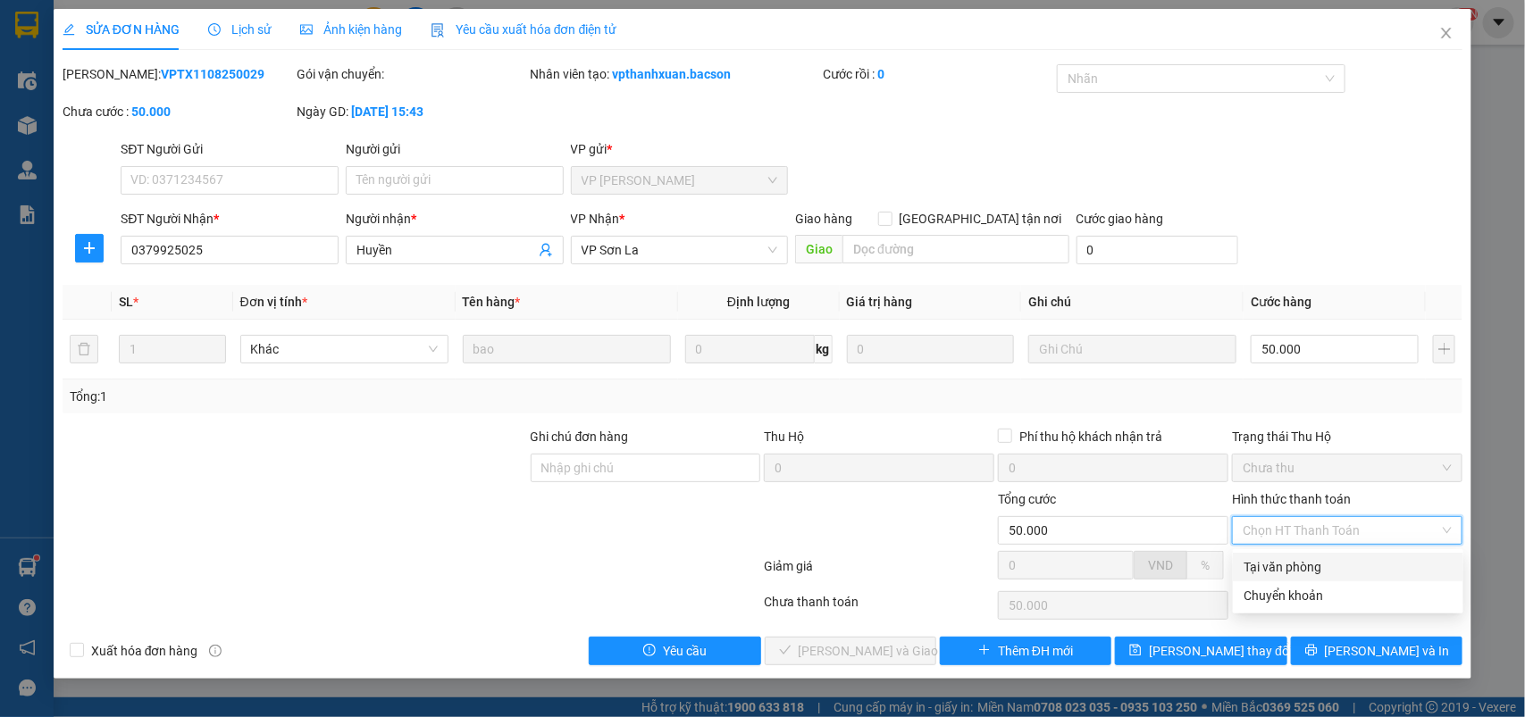
click at [1283, 566] on div "Tại văn phòng" at bounding box center [1348, 568] width 209 height 20
type input "0"
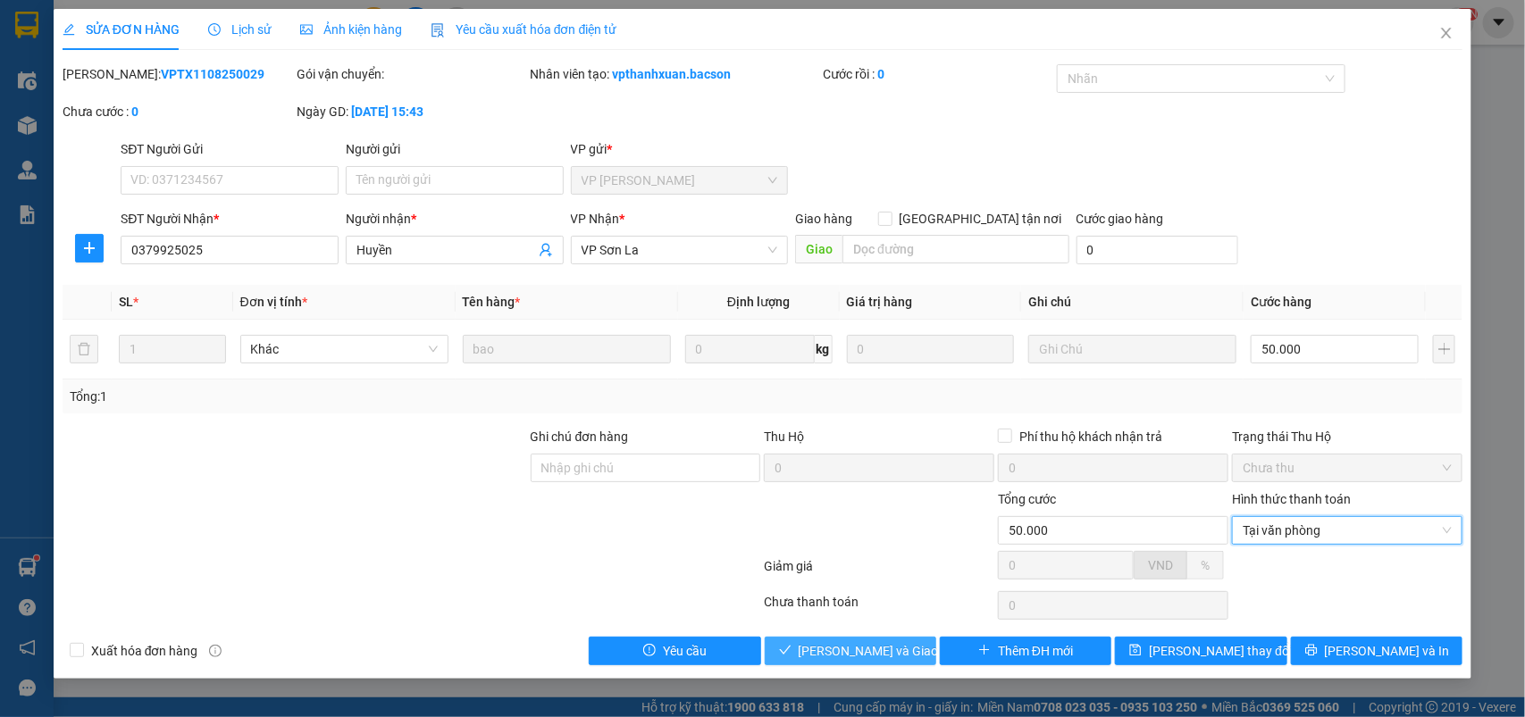
click at [908, 653] on span "[PERSON_NAME] và Giao hàng" at bounding box center [885, 652] width 172 height 20
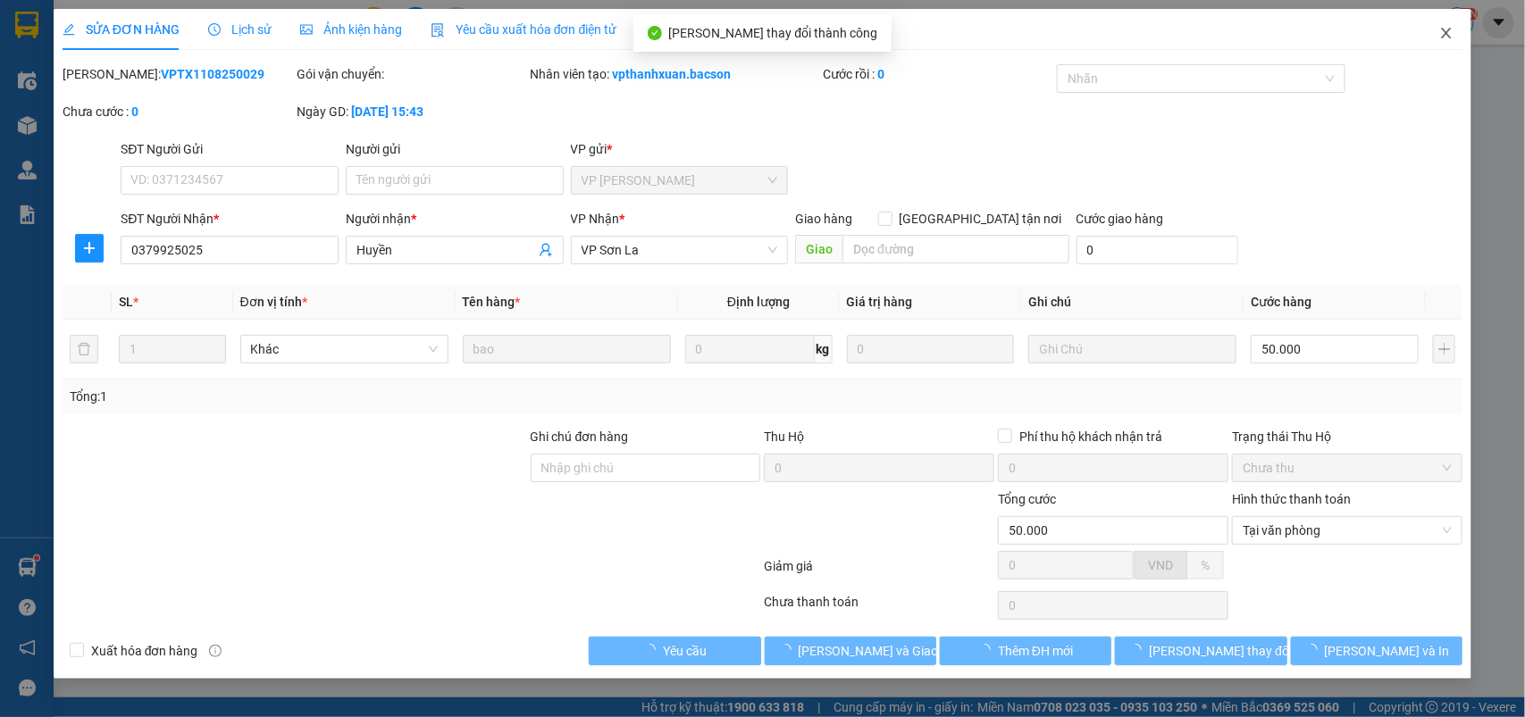
click at [1447, 33] on icon "close" at bounding box center [1447, 33] width 10 height 11
click at [1446, 32] on div "NaN" at bounding box center [1458, 22] width 31 height 31
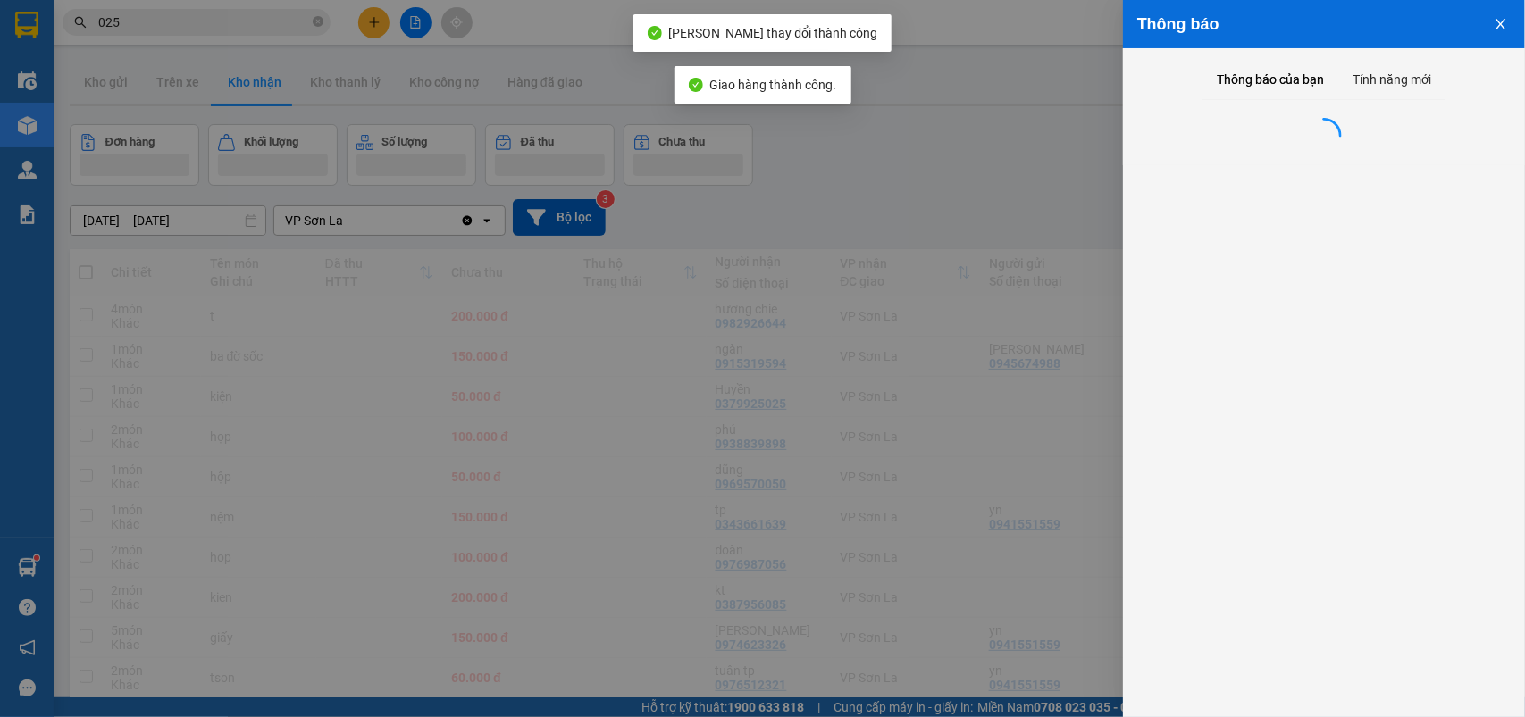
click at [1446, 32] on body "Kết quả tìm kiếm ( 3497 ) Bộ lọc Mã ĐH Trạng thái Món hàng Thu hộ Tổng cước Chư…" at bounding box center [762, 358] width 1525 height 717
click at [289, 32] on div at bounding box center [762, 358] width 1525 height 717
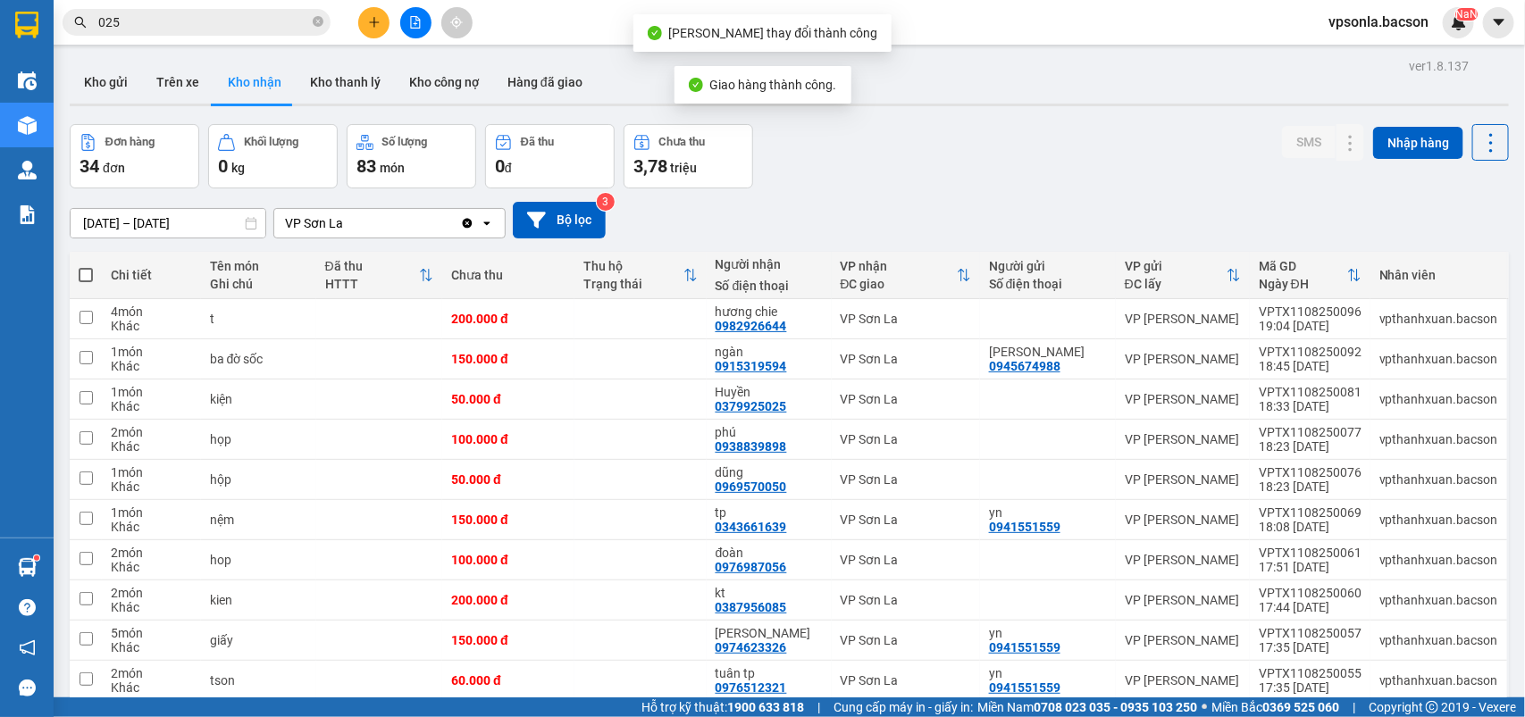
click at [1524, 28] on div "Thông báo Thông báo của bạn Tính năng mới Chưa có thông báo mới" at bounding box center [1525, 358] width 0 height 717
click at [217, 23] on input "025" at bounding box center [203, 23] width 211 height 20
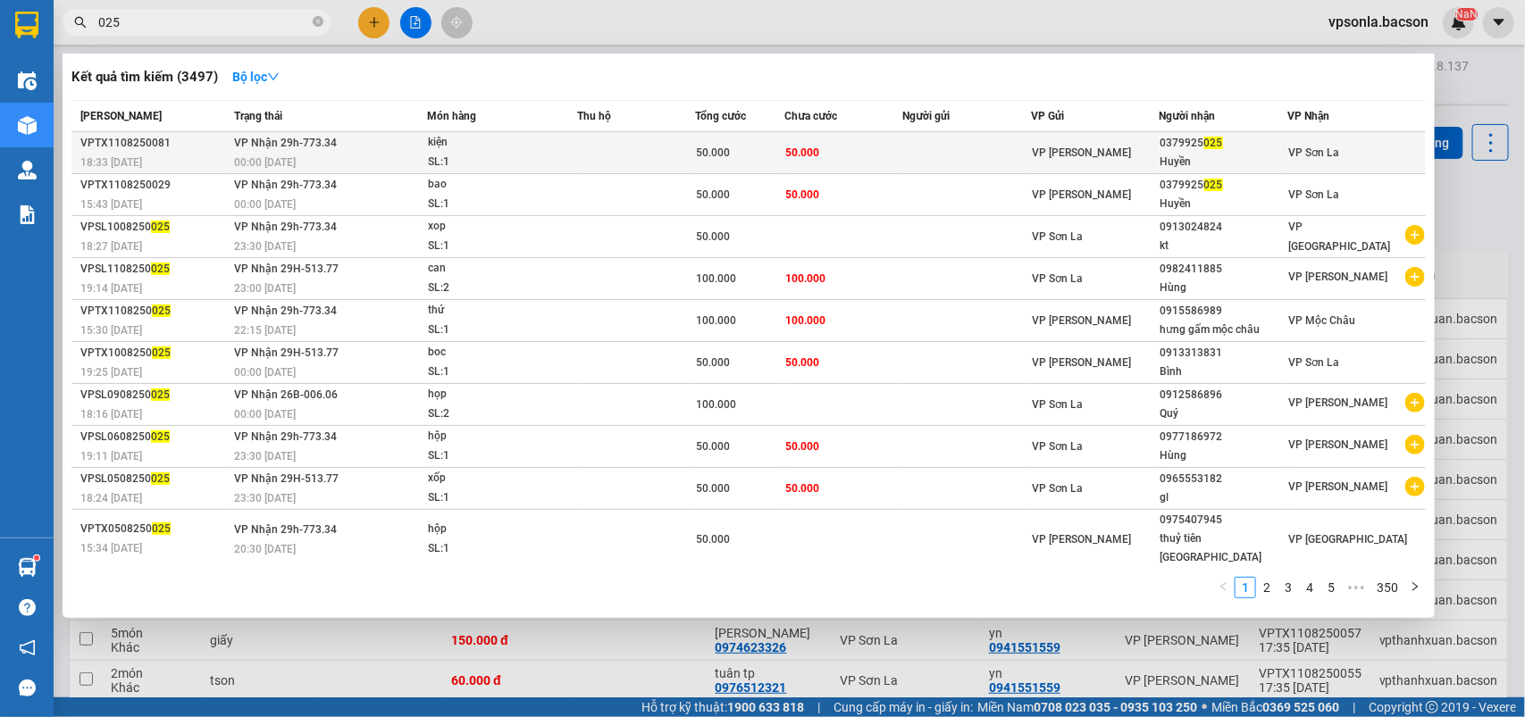
click at [1256, 146] on div "0379925 025" at bounding box center [1224, 143] width 127 height 19
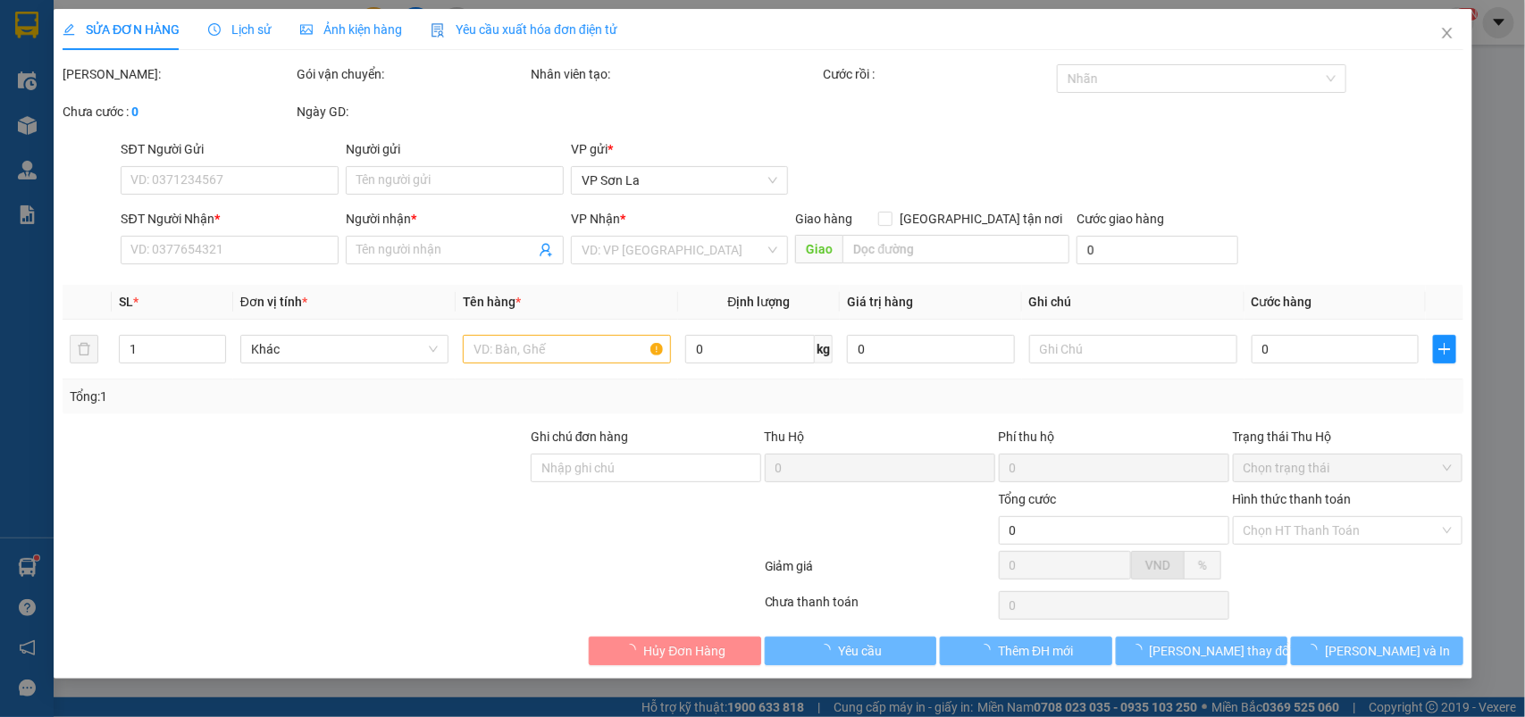
type input "0379925025"
type input "Huyền"
type input "50.000"
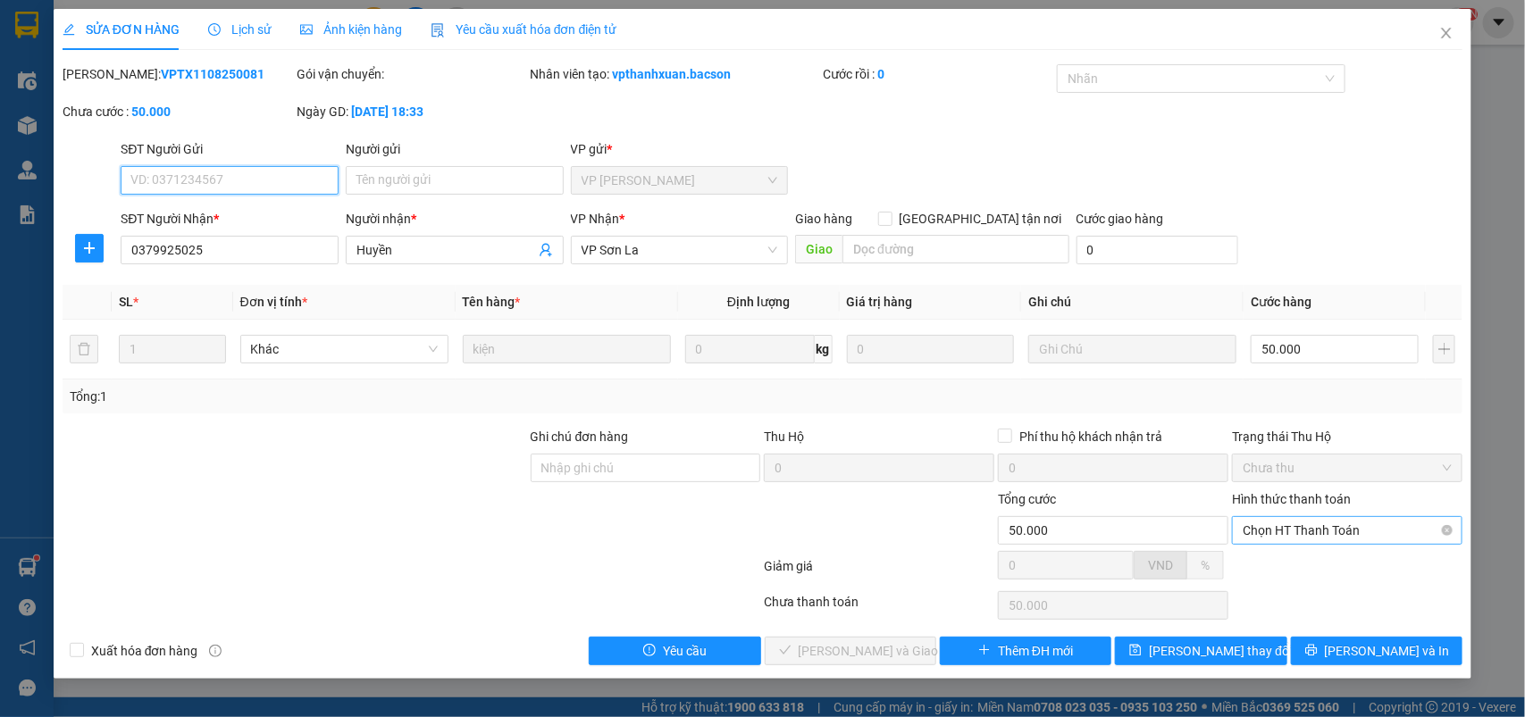
click at [1263, 530] on span "Chọn HT Thanh Toán" at bounding box center [1347, 530] width 209 height 27
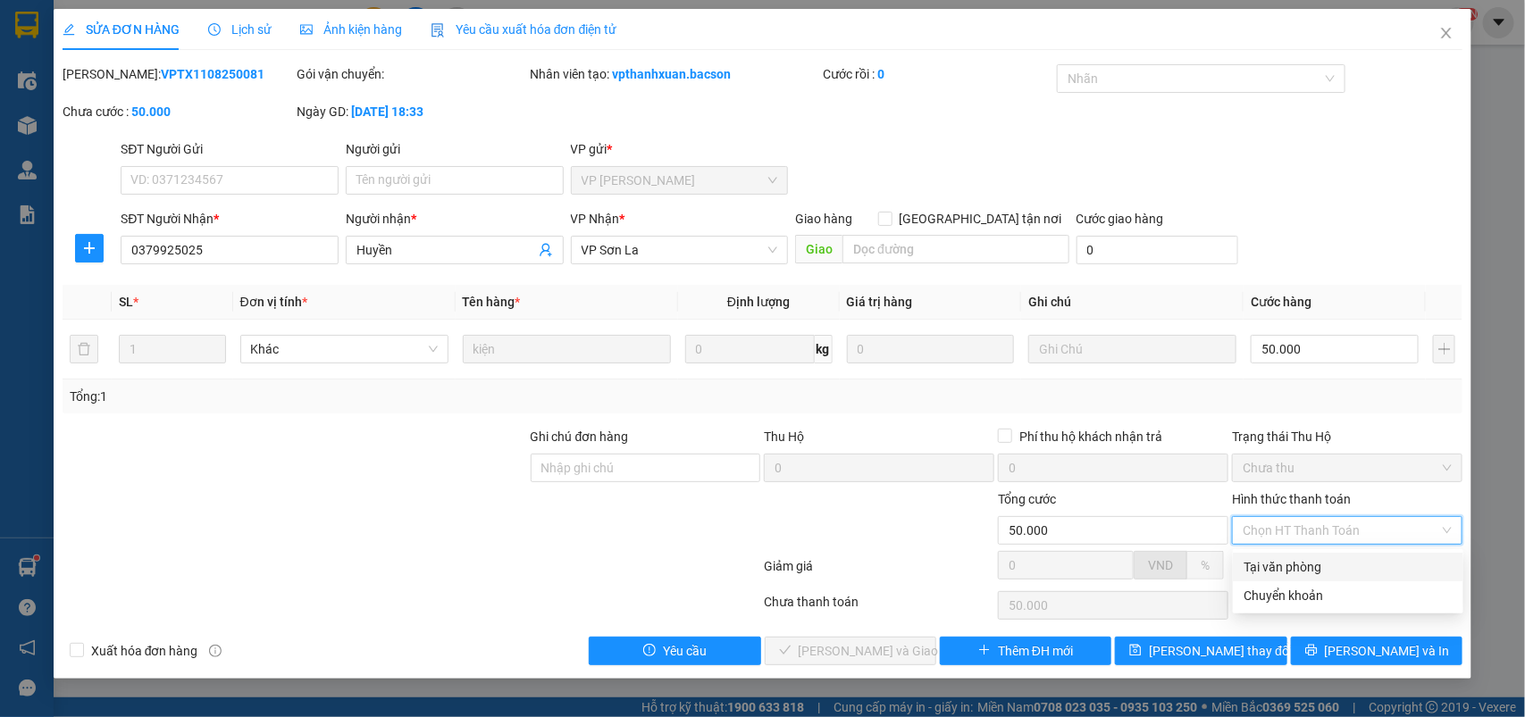
click at [1269, 570] on div "Tại văn phòng" at bounding box center [1348, 568] width 209 height 20
type input "0"
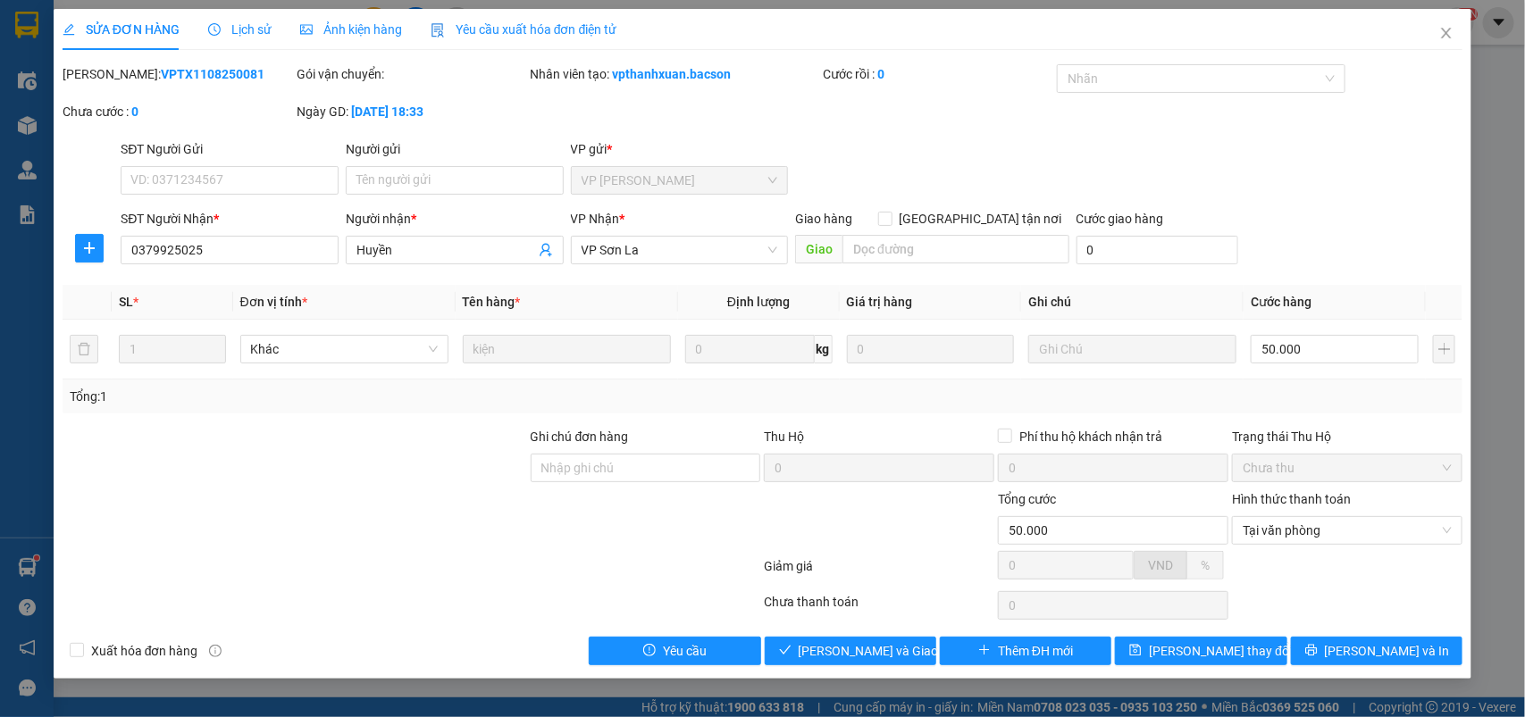
click at [919, 636] on div "Total Paid Fee 0 Total UnPaid Fee 50.000 Cash Collection Total Fee Mã ĐH: VPTX1…" at bounding box center [763, 364] width 1401 height 601
click at [918, 639] on button "[PERSON_NAME] và Giao hàng" at bounding box center [851, 651] width 172 height 29
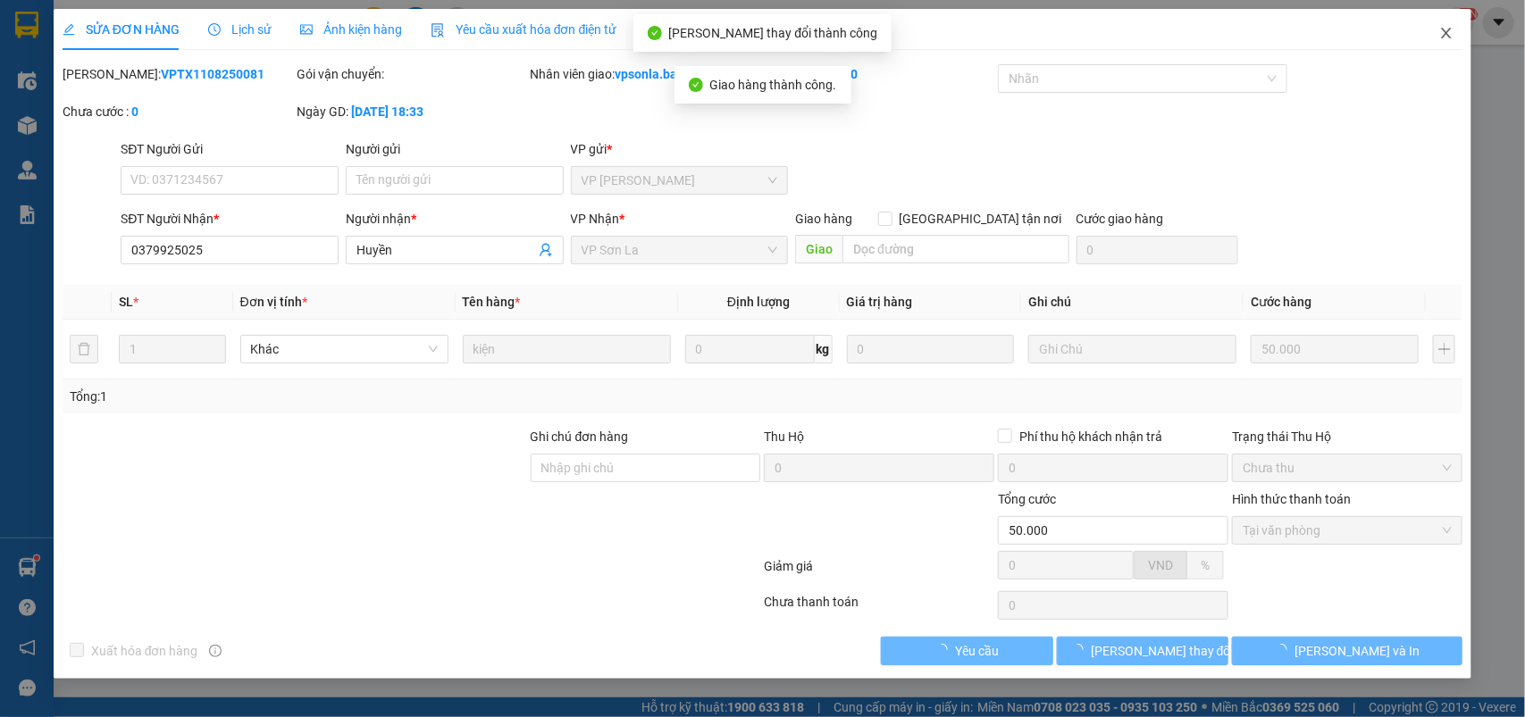
click at [1454, 26] on icon "close" at bounding box center [1446, 33] width 14 height 14
click at [1449, 32] on div "NaN" at bounding box center [1458, 22] width 31 height 31
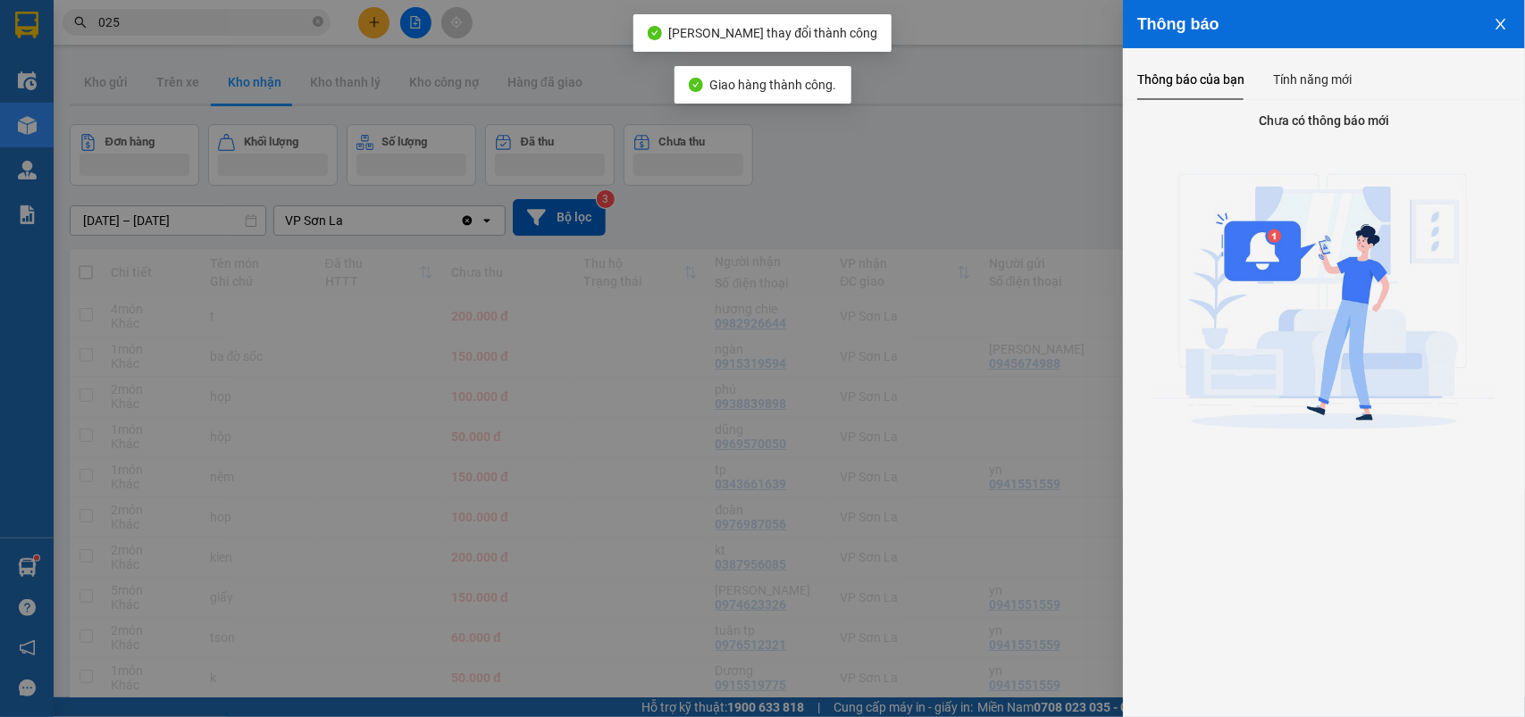
click at [892, 264] on div at bounding box center [762, 358] width 1525 height 717
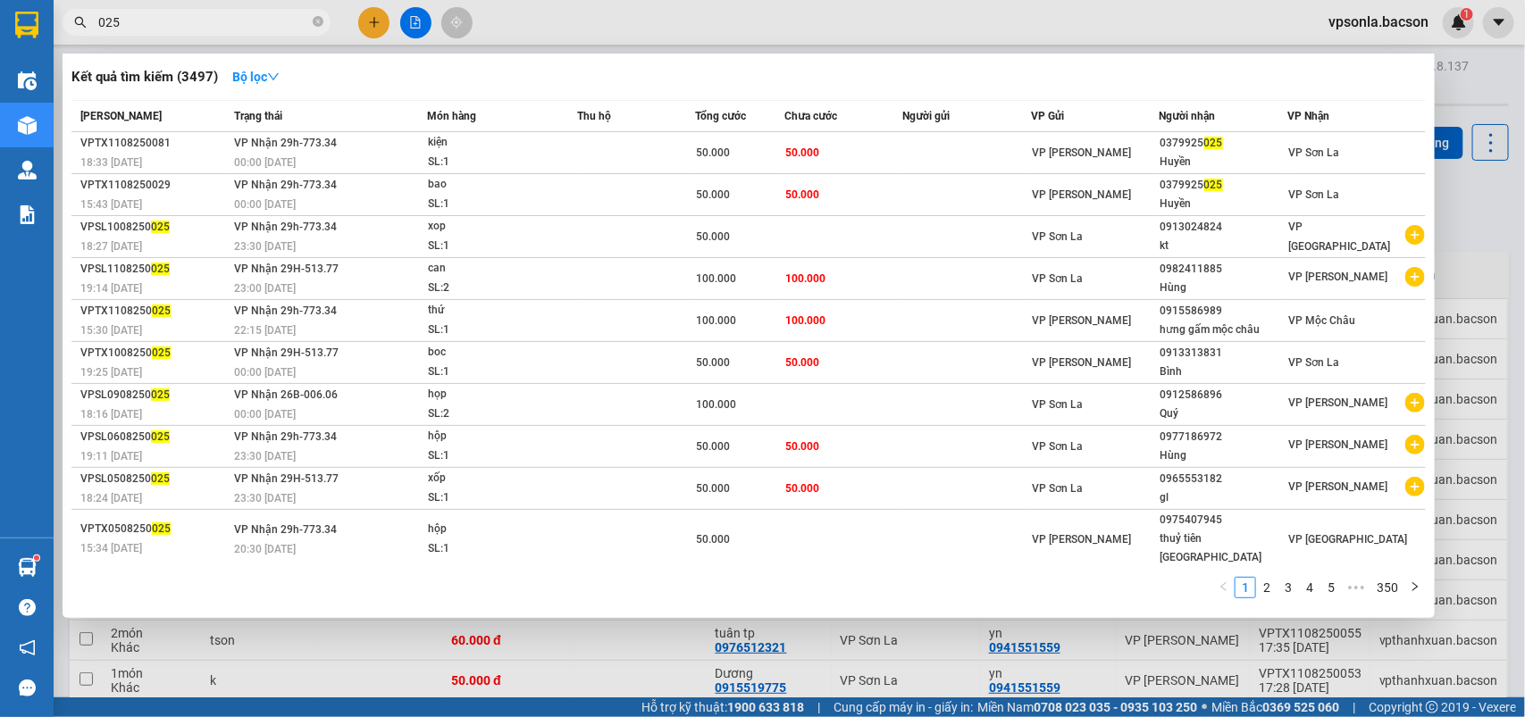
click at [189, 20] on input "025" at bounding box center [203, 23] width 211 height 20
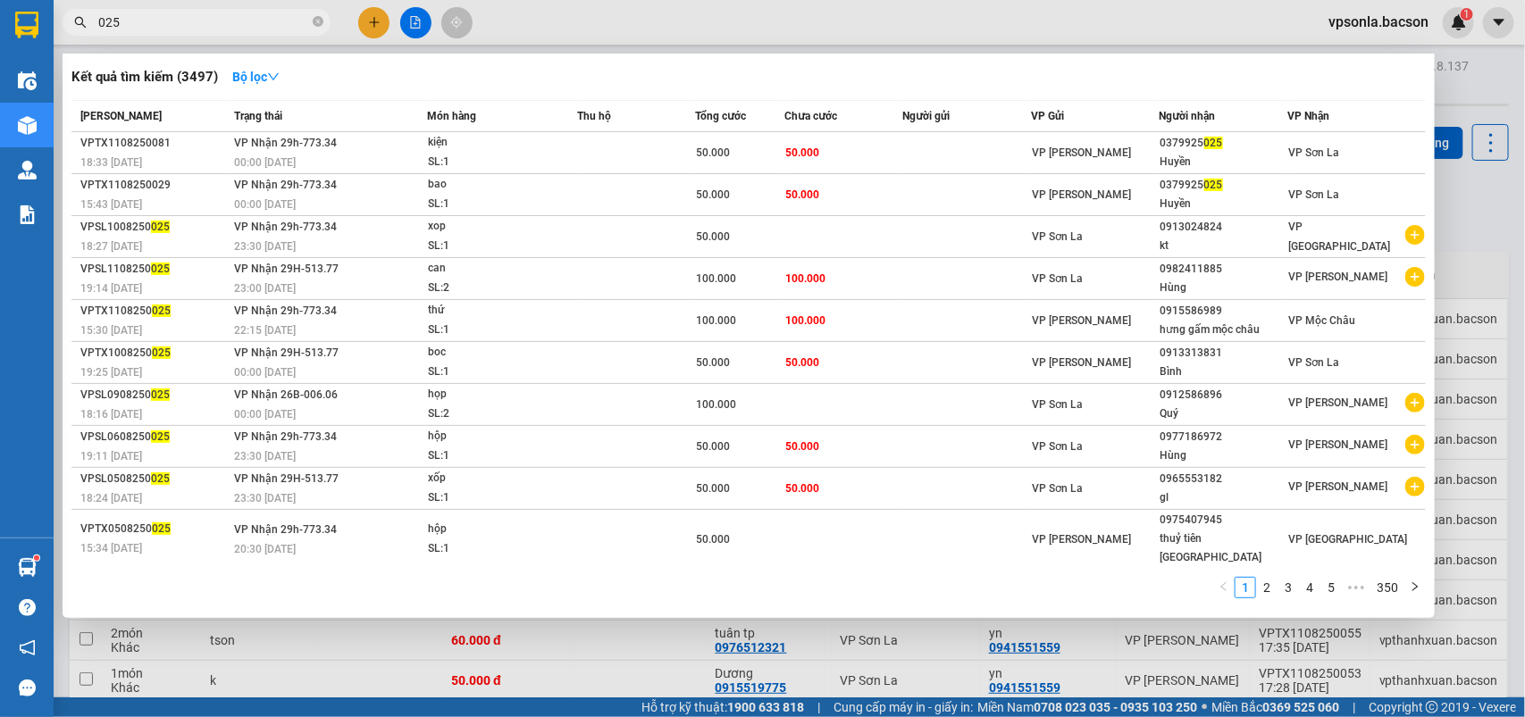
click at [189, 20] on input "025" at bounding box center [203, 23] width 211 height 20
click at [313, 16] on icon "close-circle" at bounding box center [318, 21] width 11 height 11
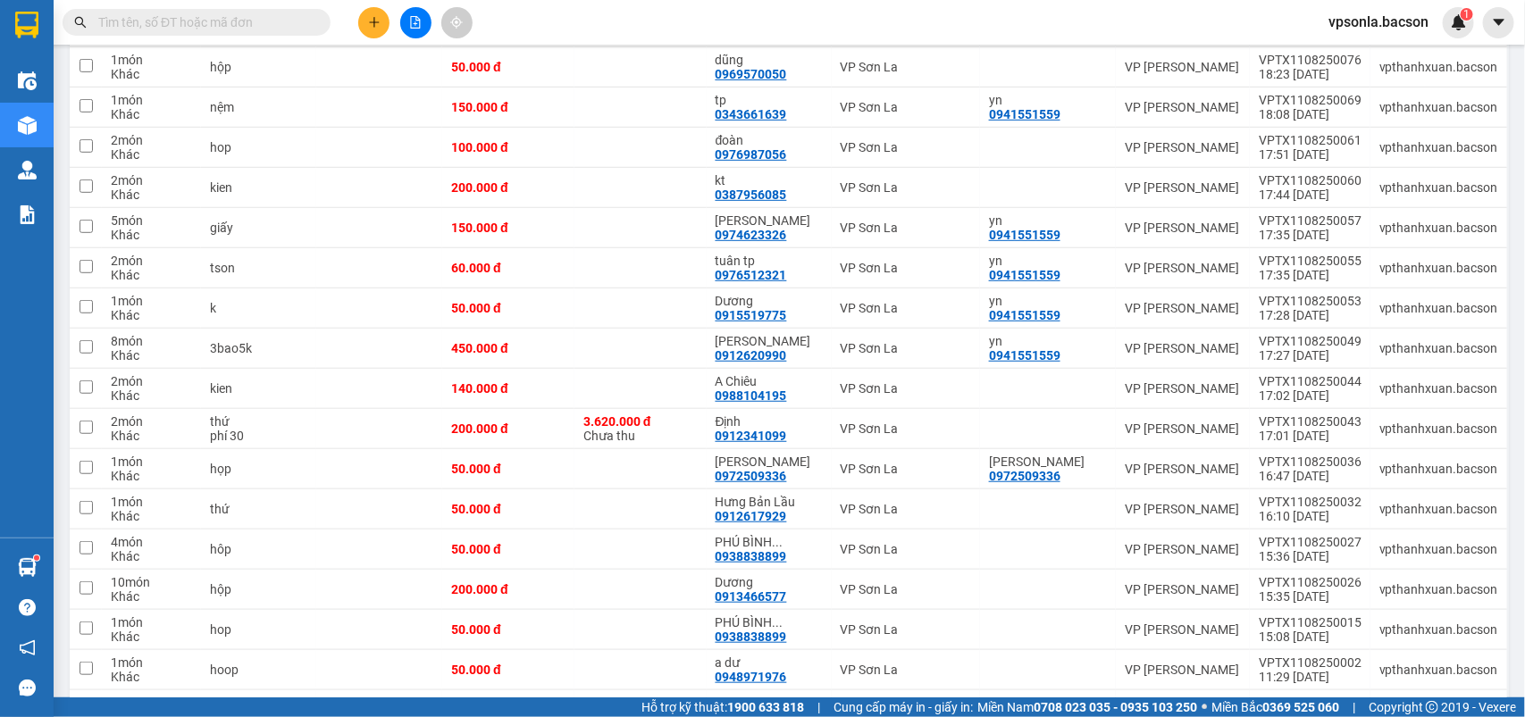
scroll to position [0, 198]
click at [255, 16] on input "text" at bounding box center [203, 23] width 211 height 20
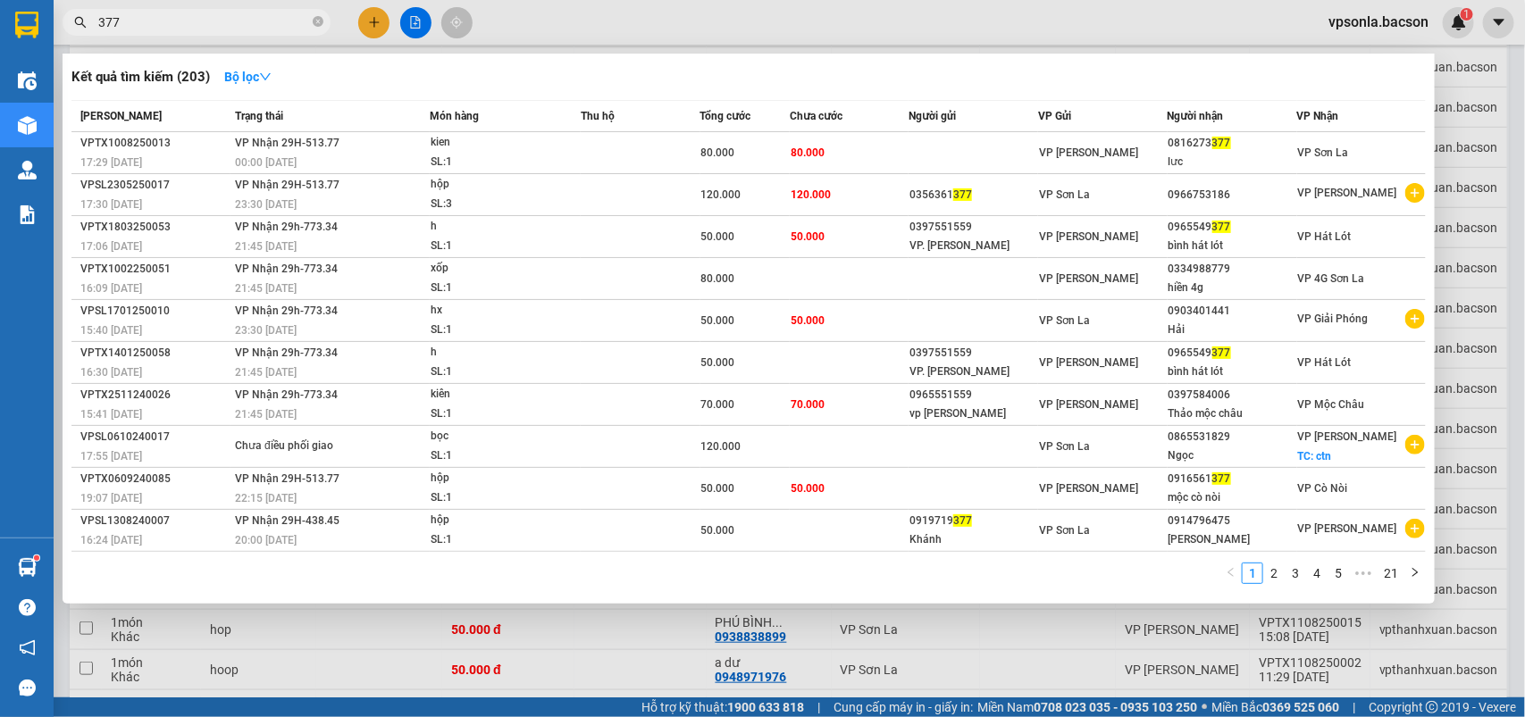
type input "377"
click at [1221, 131] on th "Người nhận" at bounding box center [1233, 116] width 130 height 31
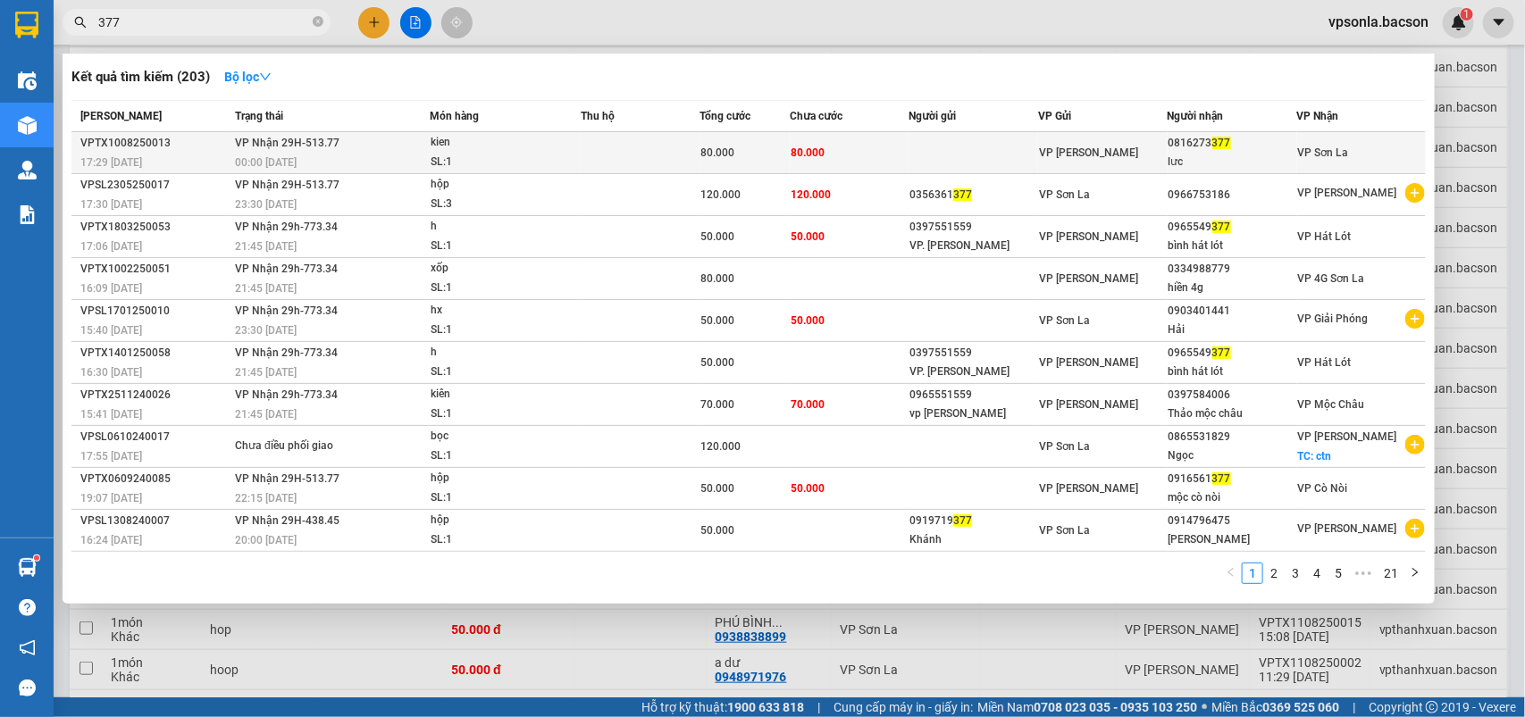
click at [1221, 143] on span "377" at bounding box center [1221, 143] width 19 height 13
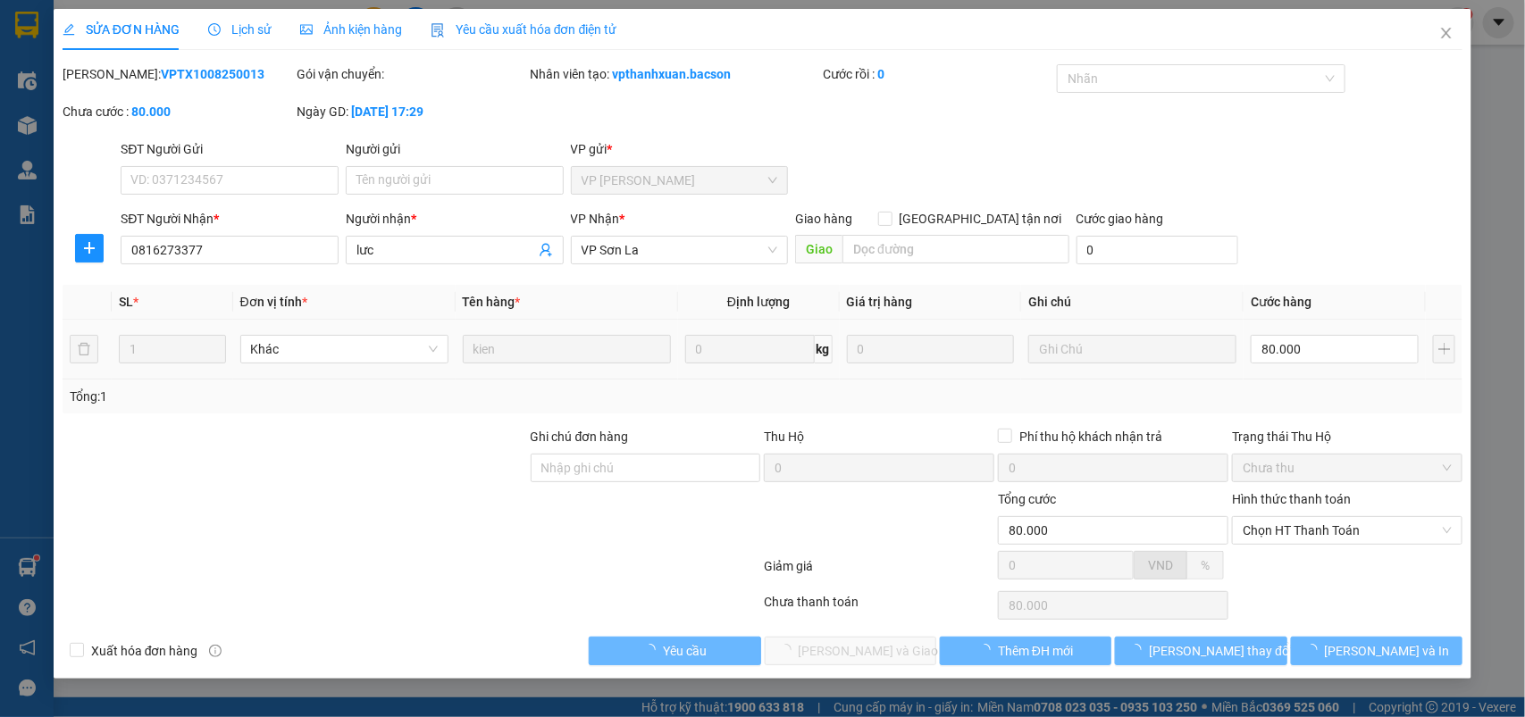
type input "0816273377"
type input "lưc"
type input "80.000"
click at [1312, 536] on span "Chọn HT Thanh Toán" at bounding box center [1347, 530] width 209 height 27
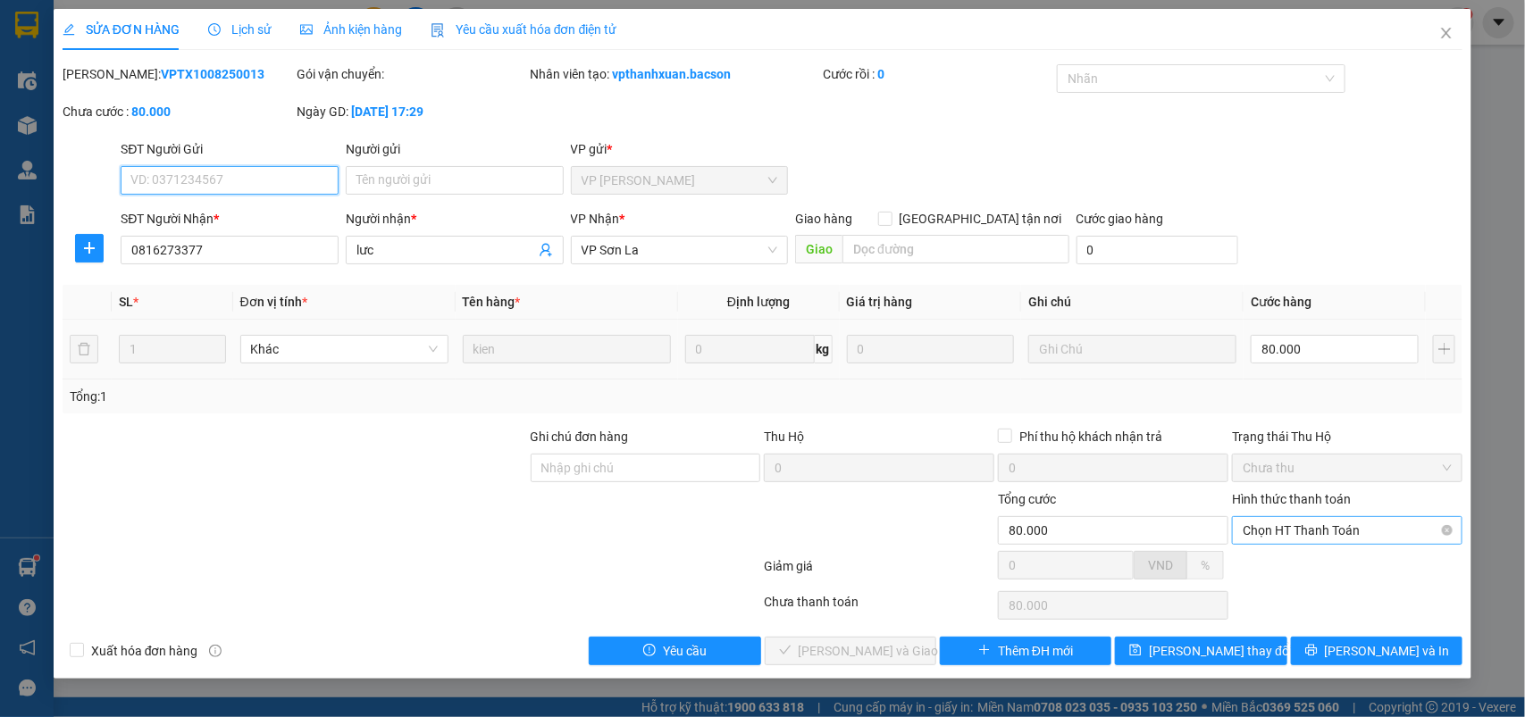
click at [1297, 541] on span "Chọn HT Thanh Toán" at bounding box center [1347, 530] width 209 height 27
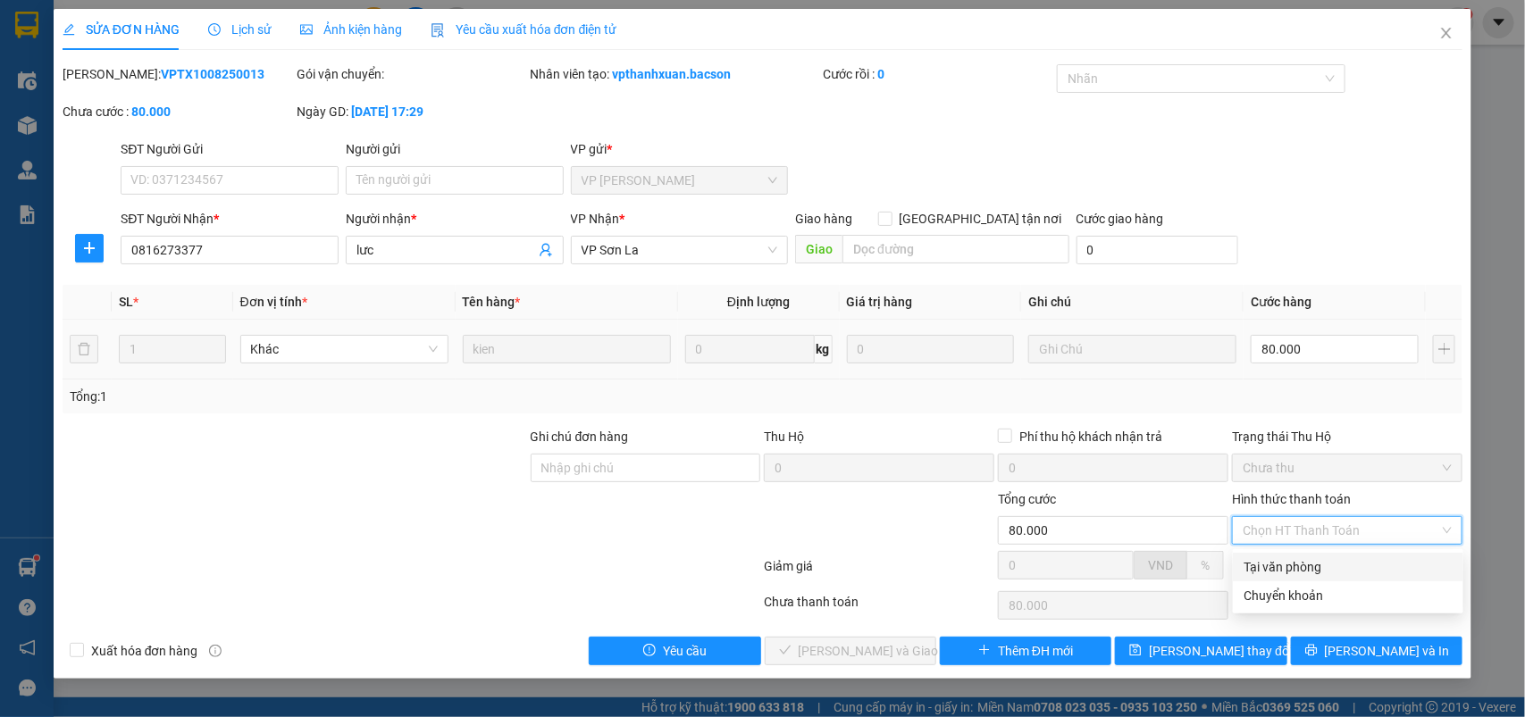
click at [1280, 566] on div "Tại văn phòng" at bounding box center [1348, 568] width 209 height 20
type input "0"
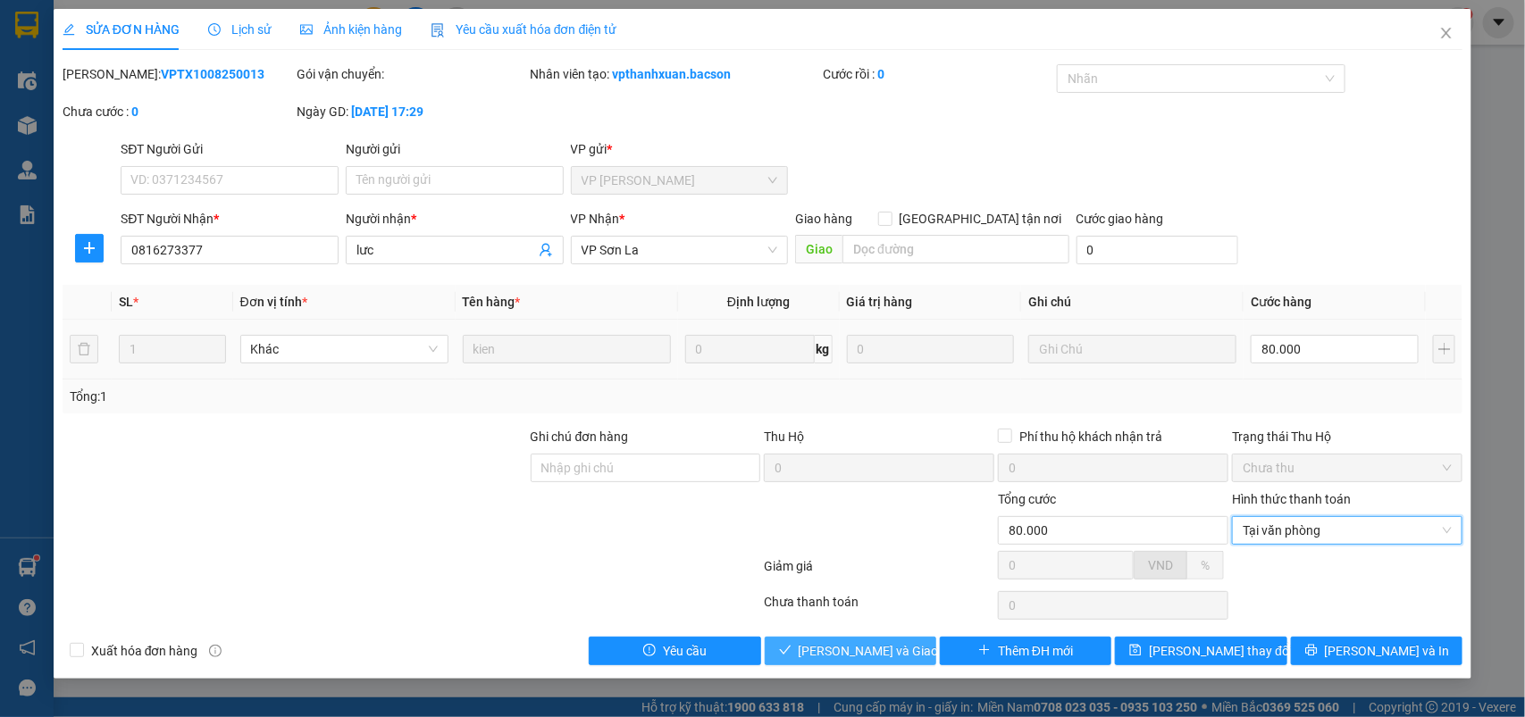
click at [849, 642] on button "[PERSON_NAME] và Giao hàng" at bounding box center [851, 651] width 172 height 29
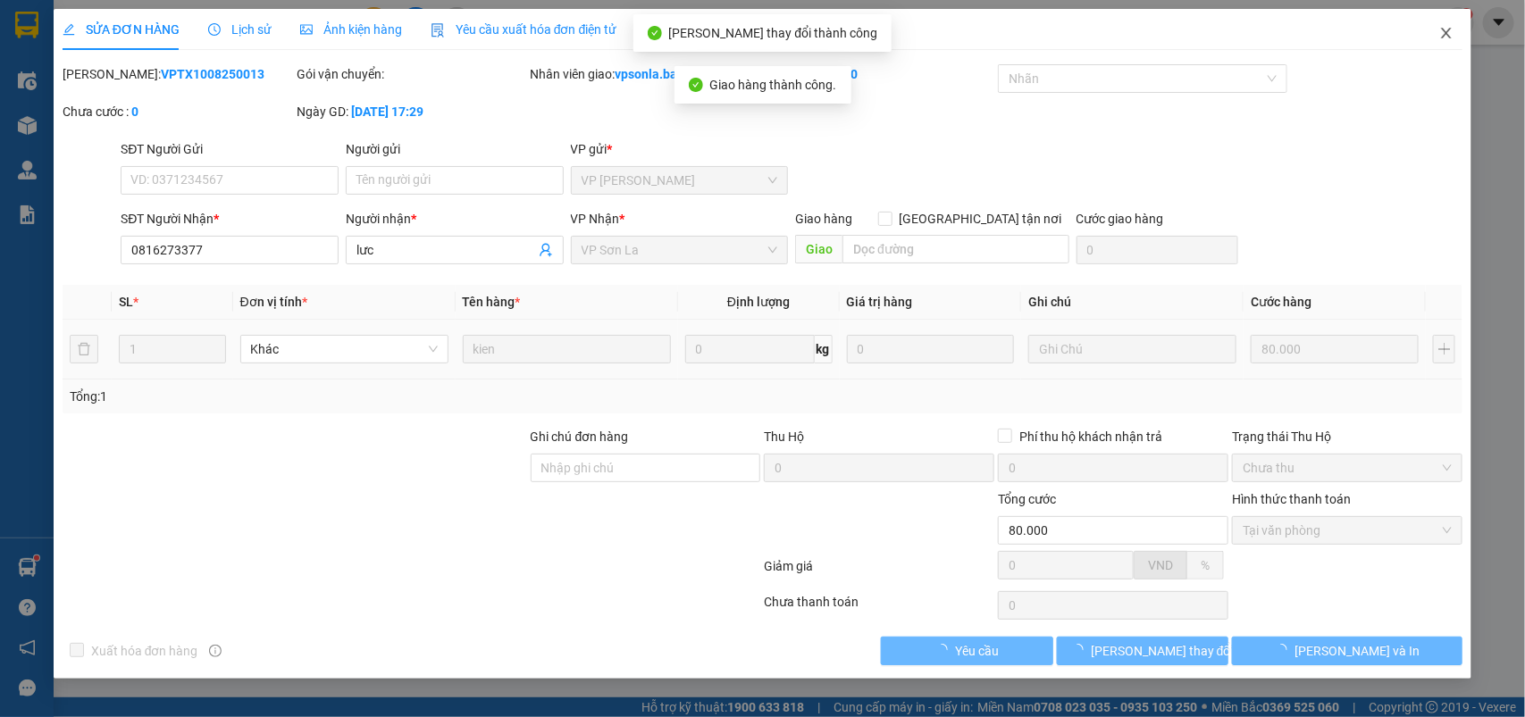
click at [1445, 34] on icon "close" at bounding box center [1446, 33] width 14 height 14
click at [1445, 34] on div "vpsonla.bacson 1" at bounding box center [1394, 22] width 160 height 31
